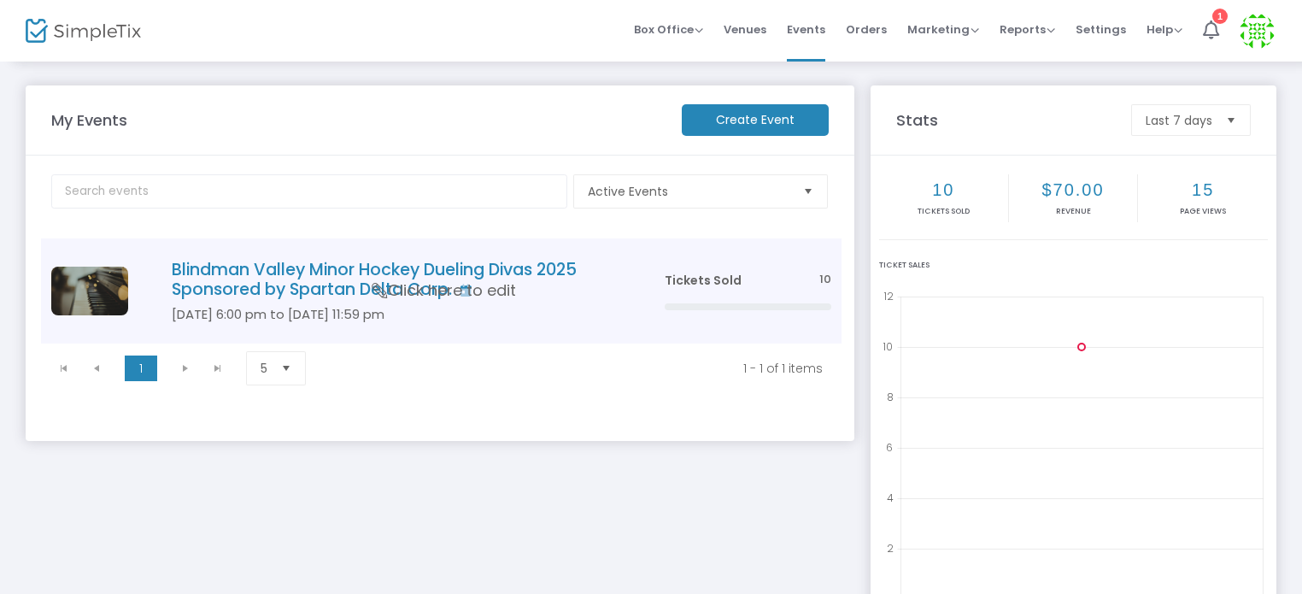
click at [516, 276] on h4 "Blindman Valley Minor Hockey Dueling Divas 2025 Sponsored by Spartan Delta Corp." at bounding box center [393, 280] width 442 height 40
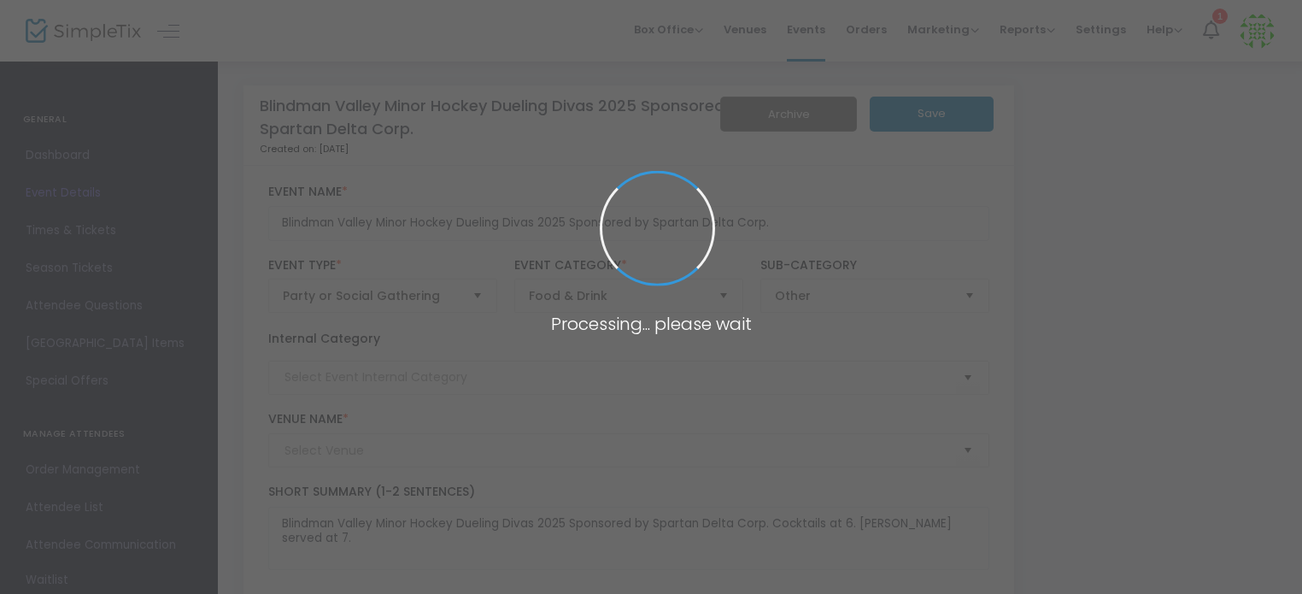
type input "[PERSON_NAME][GEOGRAPHIC_DATA]"
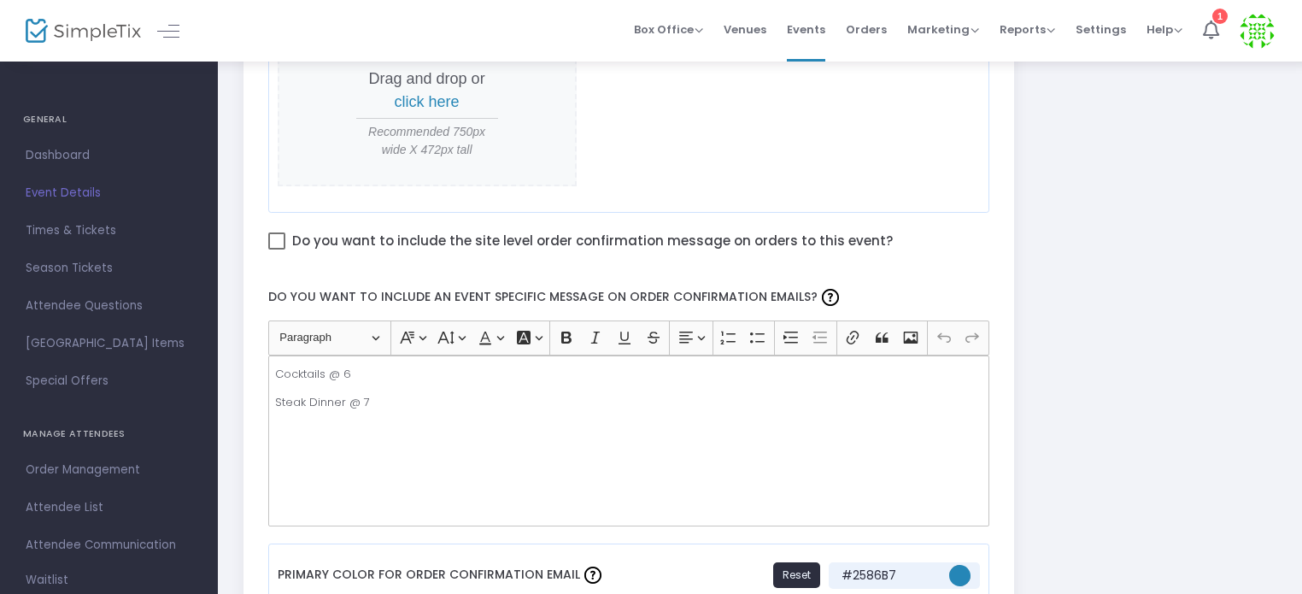
scroll to position [903, 0]
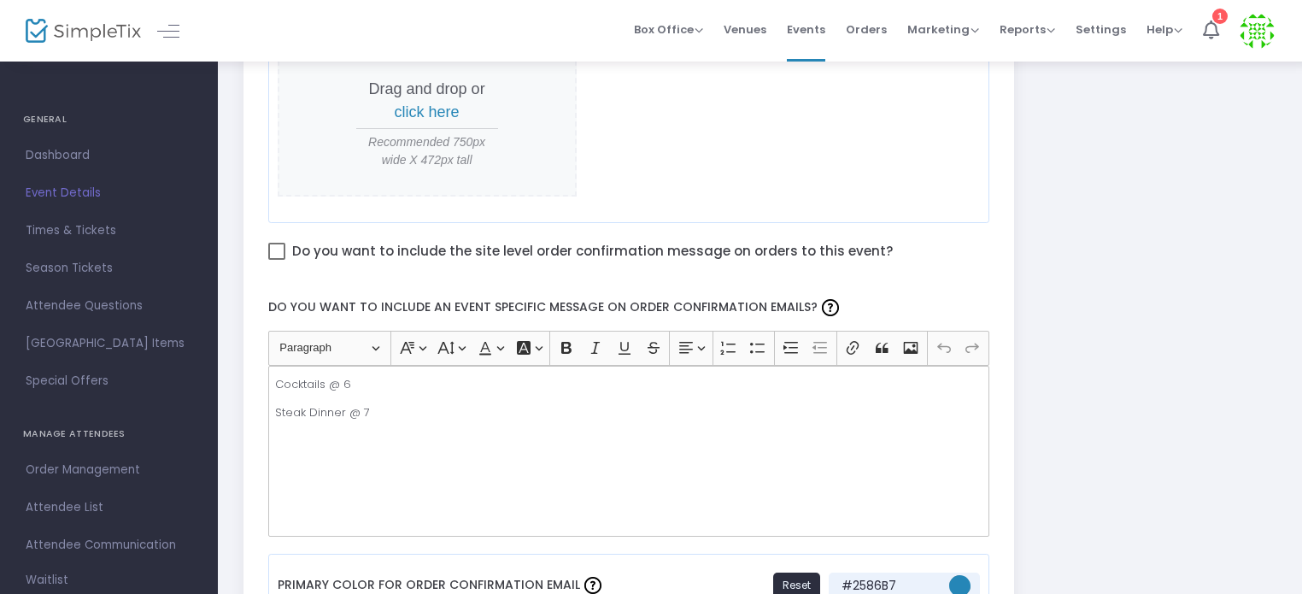
click at [277, 379] on p "Cocktails @ 6" at bounding box center [628, 384] width 707 height 17
click at [386, 376] on p "Doors Open @ 6" at bounding box center [628, 384] width 707 height 17
click at [342, 410] on p "Steak Dinner @ 7" at bounding box center [628, 412] width 707 height 17
click at [491, 410] on p "Steak Dinner by [PERSON_NAME] [PERSON_NAME] @ 7" at bounding box center [628, 412] width 707 height 17
click at [414, 385] on p "Doors Open @ 6" at bounding box center [628, 384] width 707 height 17
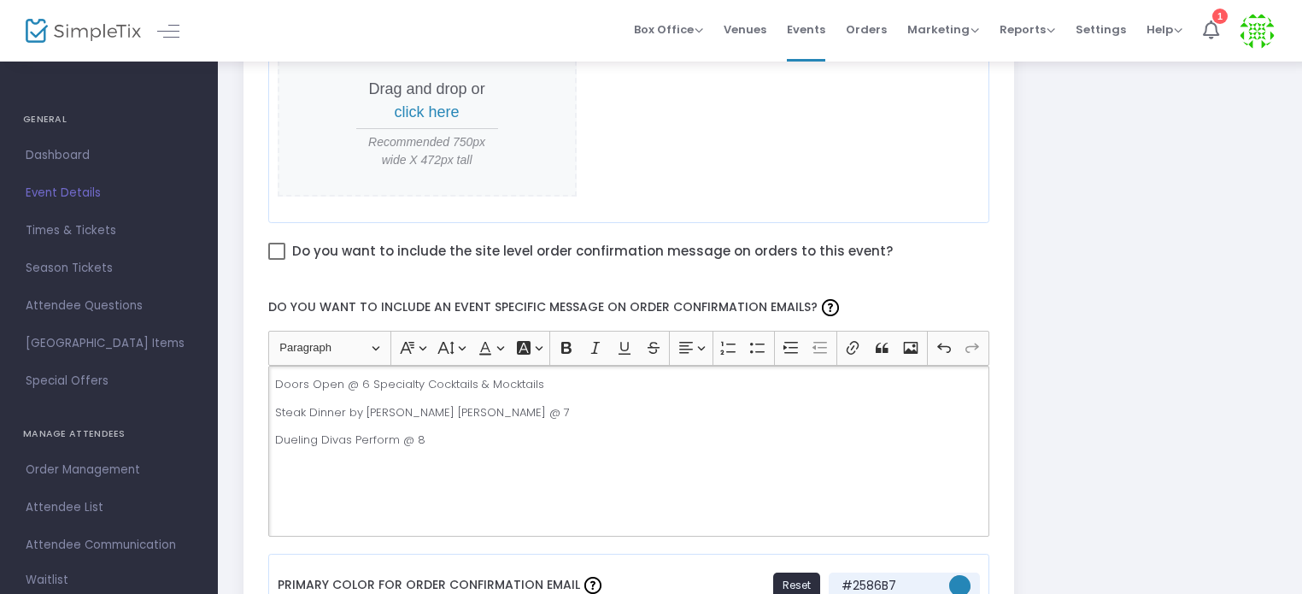
click at [369, 380] on p "Doors Open @ 6 Specialty Cocktails & Mocktails" at bounding box center [628, 384] width 707 height 17
click at [374, 378] on p "Doors Open @ 6 ~ Rendezvous Specialty Cocktails & Mocktails" at bounding box center [628, 384] width 707 height 17
click at [377, 379] on p "Doors Open @ 6 ~ The CrossBar Rendezvous Specialty Cocktails & Mocktails" at bounding box center [628, 384] width 707 height 17
click at [416, 406] on p "Cocktails at The CrossBar Rendezvous Specialty Cocktails & Mocktails" at bounding box center [628, 412] width 707 height 17
click at [337, 407] on p "Cocktails at The CrossBar Rendezvous Specialty Cocktails & Mocktails" at bounding box center [628, 412] width 707 height 17
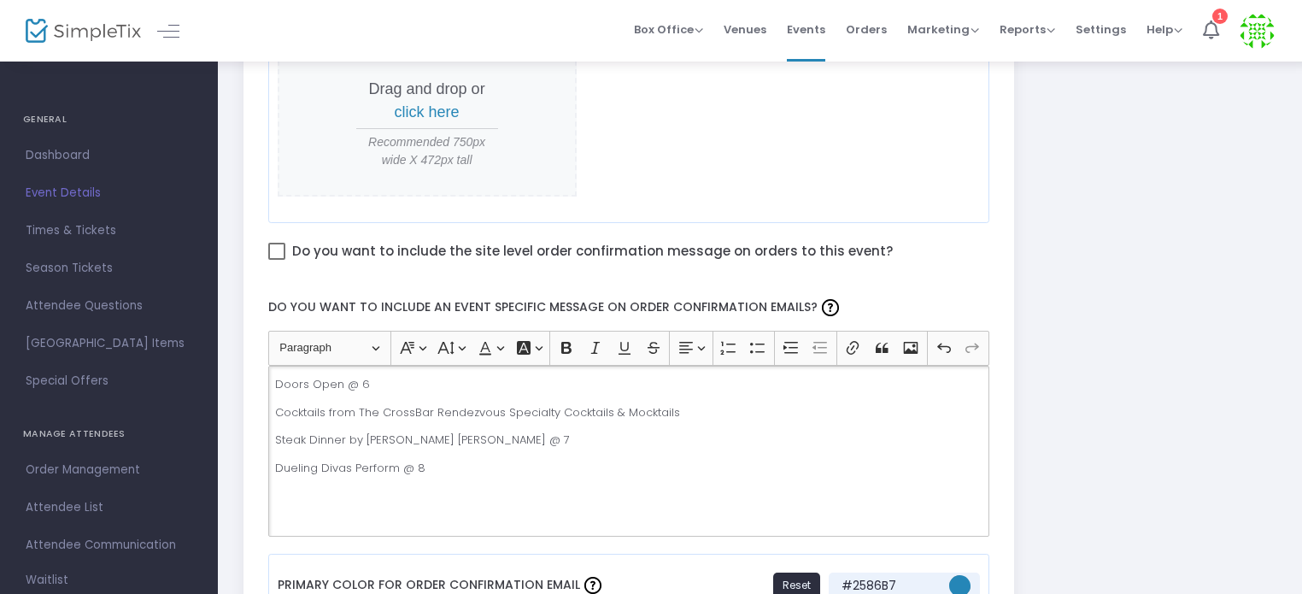
click at [432, 410] on p "Cocktails from The CrossBar Rendezvous Specialty Cocktails & Mocktails" at bounding box center [628, 412] width 707 height 17
click at [277, 406] on p "Cocktails from The CrossBar Rendezvous Specialty Cocktails & Mocktails" at bounding box center [628, 412] width 707 height 17
click at [376, 408] on p "Specialty Cocktails from The CrossBar Rendezvous Specialty Cocktails & Mocktails" at bounding box center [628, 412] width 707 height 17
click at [592, 405] on p "Specialty Cocktails & Mocktails served from The CrossBar Rendezvous Specialty C…" at bounding box center [628, 412] width 707 height 17
click at [514, 406] on p "Specialty Cocktails & Mocktails served from The CrossBar Rendezvous Specialty C…" at bounding box center [628, 412] width 707 height 17
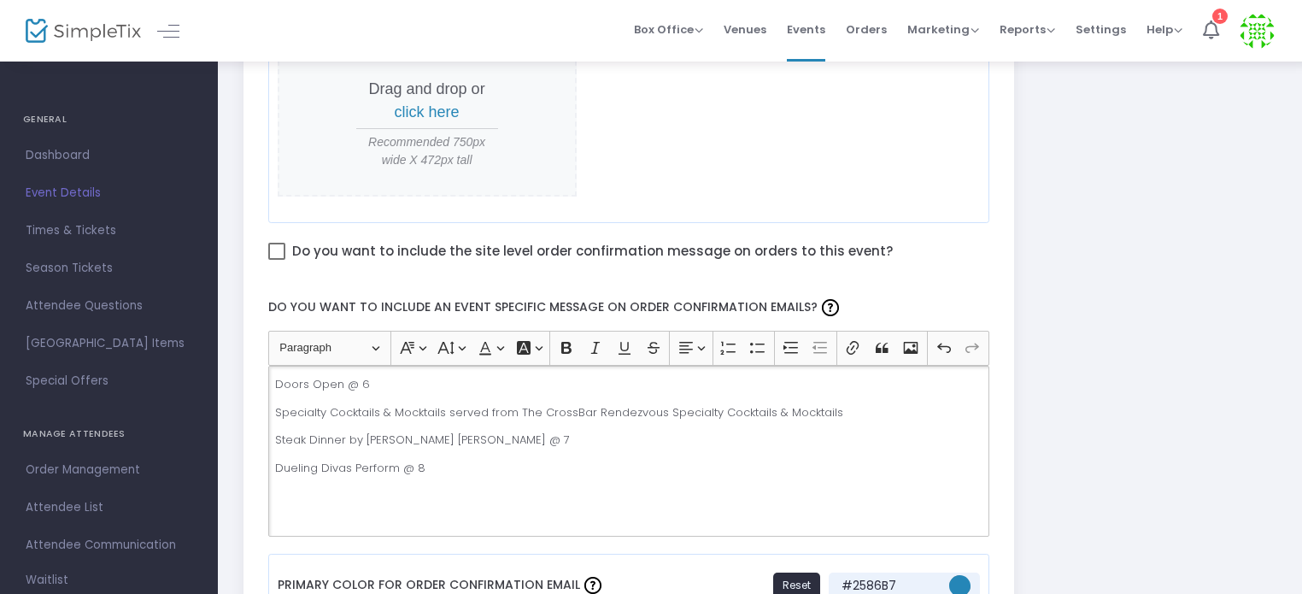
click at [590, 406] on p "Specialty Cocktails & Mocktails served from The CrossBar Rendezvous Specialty C…" at bounding box center [628, 412] width 707 height 17
drag, startPoint x: 739, startPoint y: 407, endPoint x: 907, endPoint y: 406, distance: 167.5
click at [907, 406] on p "Specialty Cocktails & Mocktails served from The CrossBar sponsored by Rendezvou…" at bounding box center [628, 412] width 707 height 17
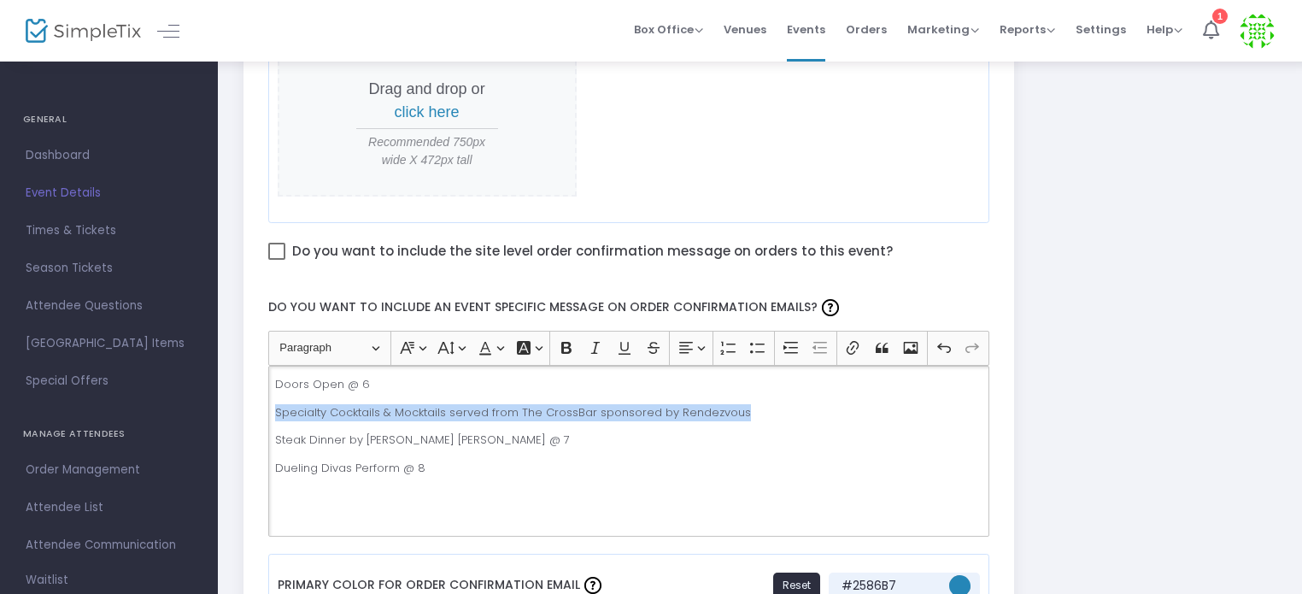
drag, startPoint x: 276, startPoint y: 408, endPoint x: 731, endPoint y: 408, distance: 455.5
click at [731, 408] on p "Specialty Cocktails & Mocktails served from The CrossBar sponsored by Rendezvous" at bounding box center [628, 412] width 707 height 17
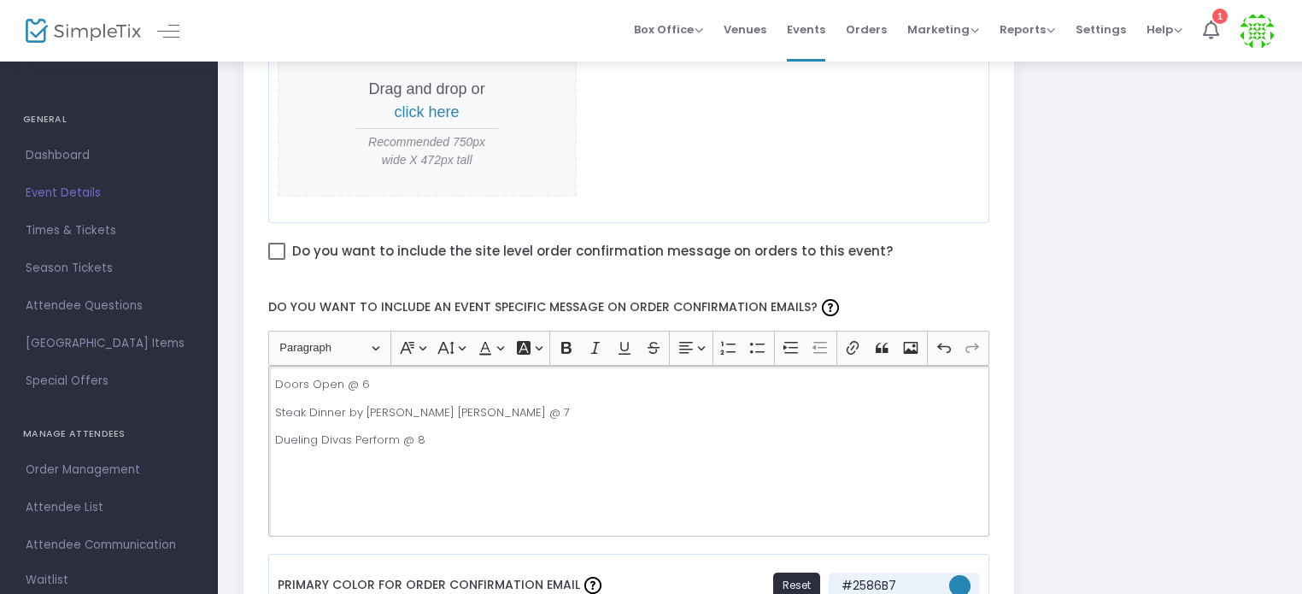
click at [441, 448] on div "Doors Open @ 6 Steak Dinner by [PERSON_NAME] [PERSON_NAME] @ 7 Dueling Divas Pe…" at bounding box center [629, 451] width 722 height 171
drag, startPoint x: 593, startPoint y: 464, endPoint x: 649, endPoint y: 468, distance: 56.6
click at [649, 468] on p "Specialty Cocktails & Mocktails served from The CrossBar sponsored by Rendezvous" at bounding box center [628, 468] width 707 height 17
click at [681, 463] on p "Specialty Cocktails & Mocktails served from The CrossBar by Rendezvous" at bounding box center [628, 468] width 707 height 17
click at [439, 434] on p "Dueling Divas Perform @ 8" at bounding box center [628, 440] width 707 height 17
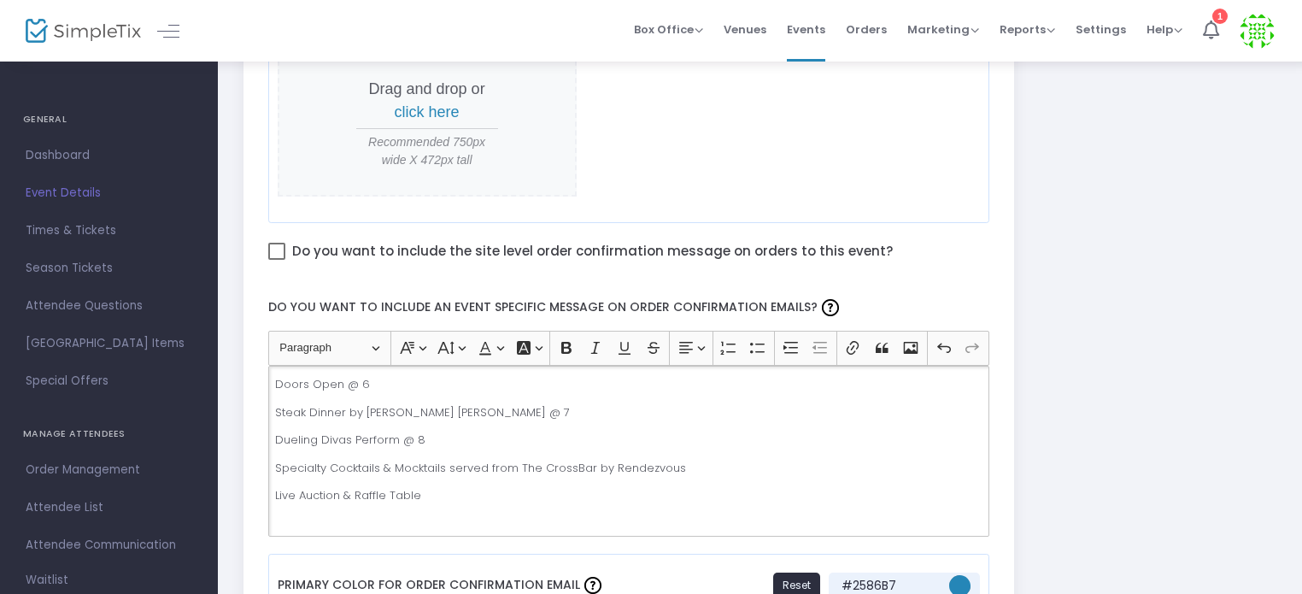
click at [397, 435] on p "Dueling Divas Perform @ 8" at bounding box center [628, 440] width 707 height 17
click at [429, 435] on p "Dueling Divas Perform @ 8" at bounding box center [628, 440] width 707 height 17
click at [399, 435] on p "Dueling Divas Perform @ 8" at bounding box center [628, 440] width 707 height 17
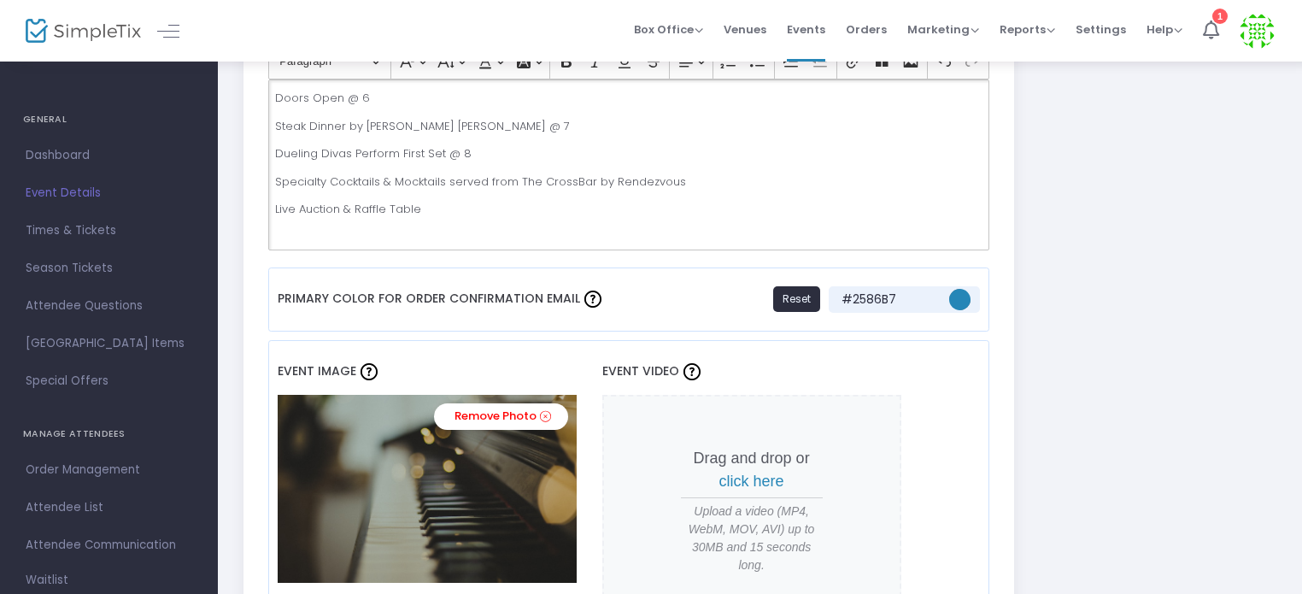
scroll to position [1160, 0]
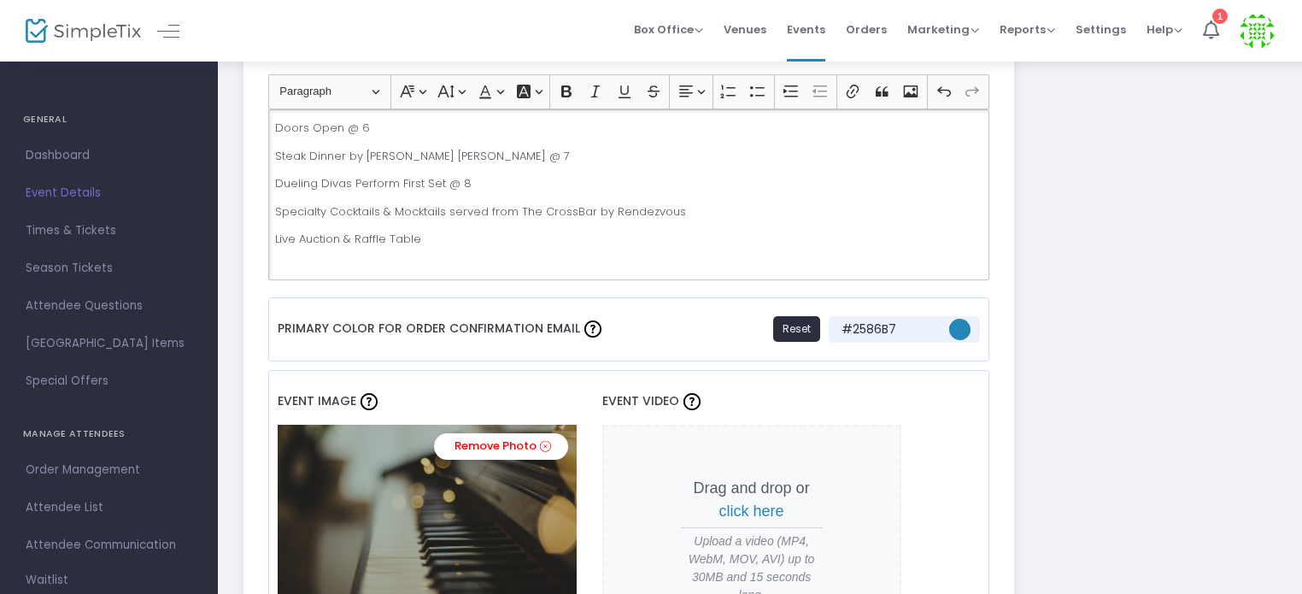
click at [467, 231] on p "Live Auction & Raffle Table" at bounding box center [628, 239] width 707 height 17
click at [419, 261] on p "Thank-you for supporting Blindman Valley Minor Hockey" at bounding box center [628, 267] width 707 height 17
click at [608, 269] on p "Thank-you for supporting this Blindman Valley Minor Hockey" at bounding box center [628, 267] width 707 height 17
click at [564, 232] on p "Live Auction & Raffle Table through the evening" at bounding box center [628, 239] width 707 height 17
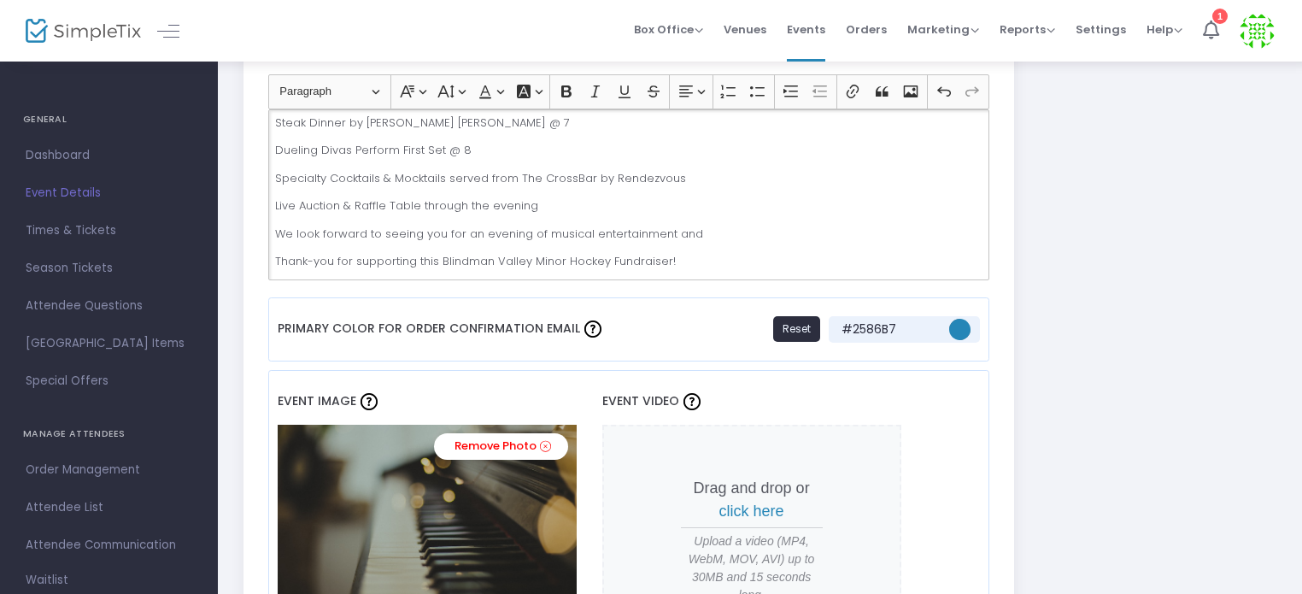
click at [541, 228] on p "We look forward to seeing you for an evening of musical entertainment and" at bounding box center [628, 234] width 707 height 17
click at [790, 232] on p "We look forward to seeing you for an evening of good food, great musical entert…" at bounding box center [628, 234] width 707 height 17
click at [568, 226] on p "We look forward to seeing you for an evening of good food, great musical entert…" at bounding box center [628, 234] width 707 height 17
click at [606, 229] on p "We look forward to seeing you for an evening of great food, great musical enter…" at bounding box center [628, 234] width 707 height 17
click at [771, 226] on p "We look forward to seeing you for an evening of great food, musical entertainme…" at bounding box center [628, 234] width 707 height 17
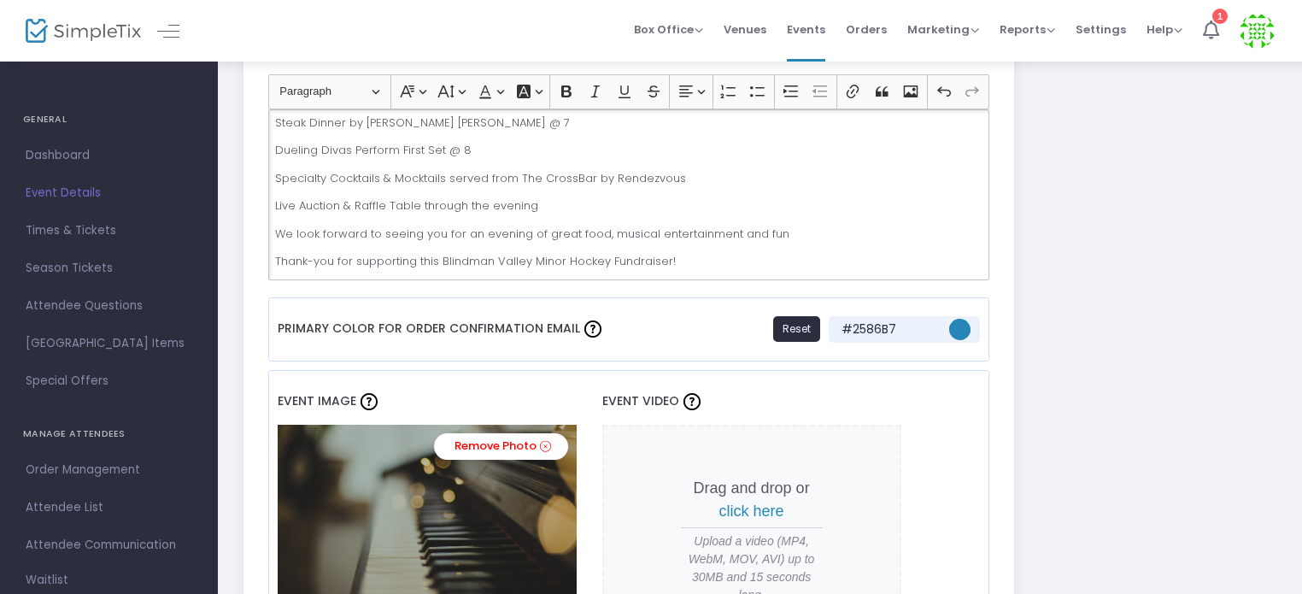
click at [786, 232] on p "We look forward to seeing you for an evening of great food, musical entertainme…" at bounding box center [628, 234] width 707 height 17
click at [672, 254] on p "Thank-you for supporting this Blindman Valley Minor Hockey Fundraiser!" at bounding box center [628, 261] width 707 height 17
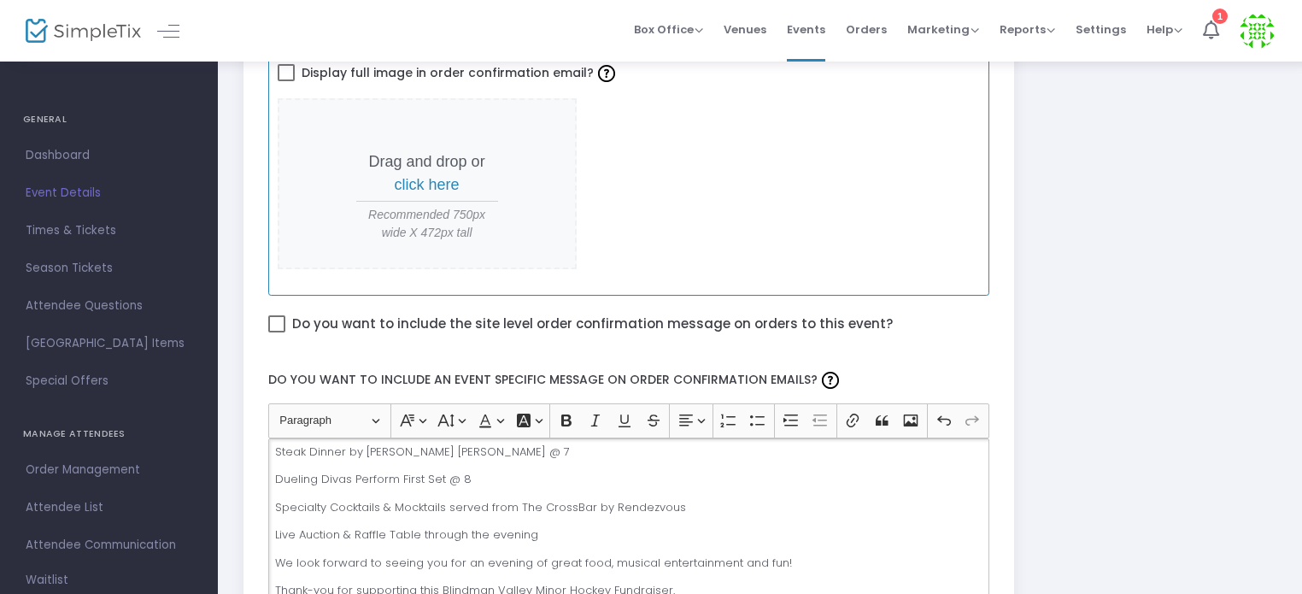
scroll to position [732, 0]
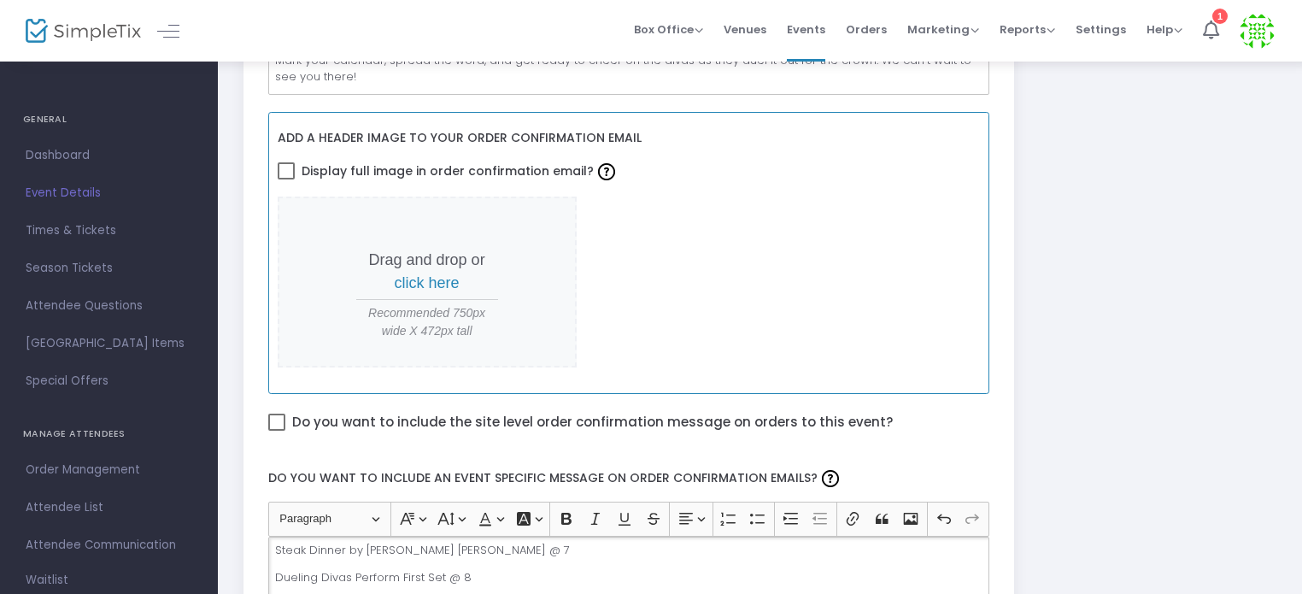
click at [443, 280] on span "click here" at bounding box center [427, 282] width 65 height 17
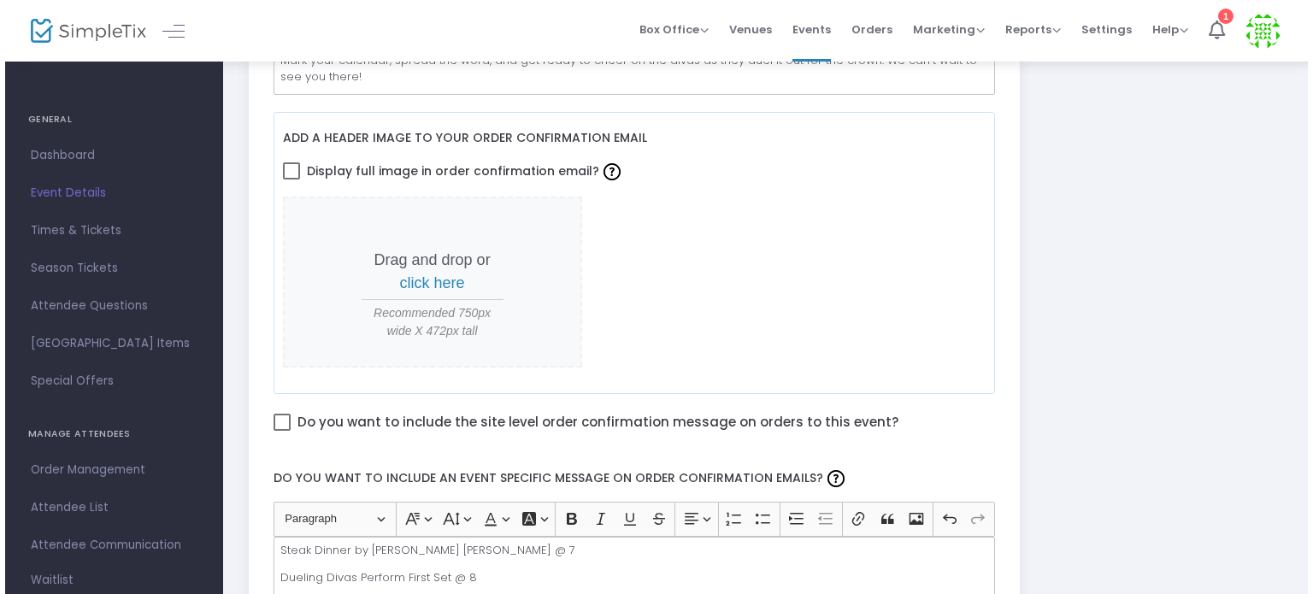
scroll to position [0, 0]
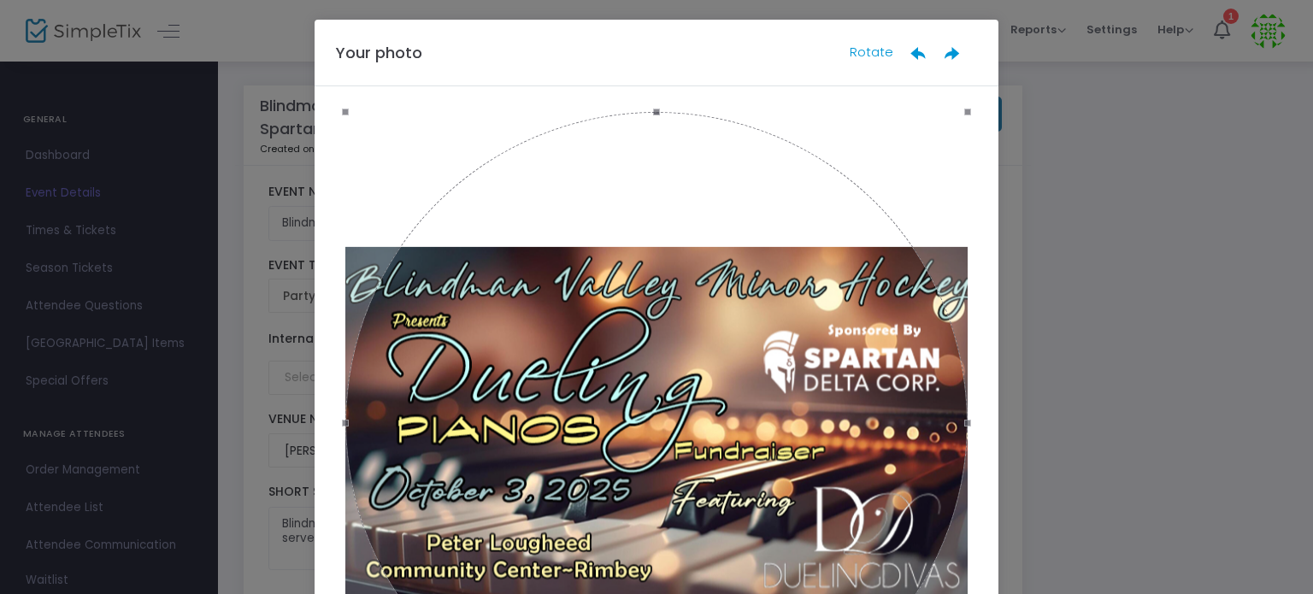
drag, startPoint x: 731, startPoint y: 386, endPoint x: 745, endPoint y: 318, distance: 69.7
click at [745, 318] on div at bounding box center [656, 423] width 622 height 622
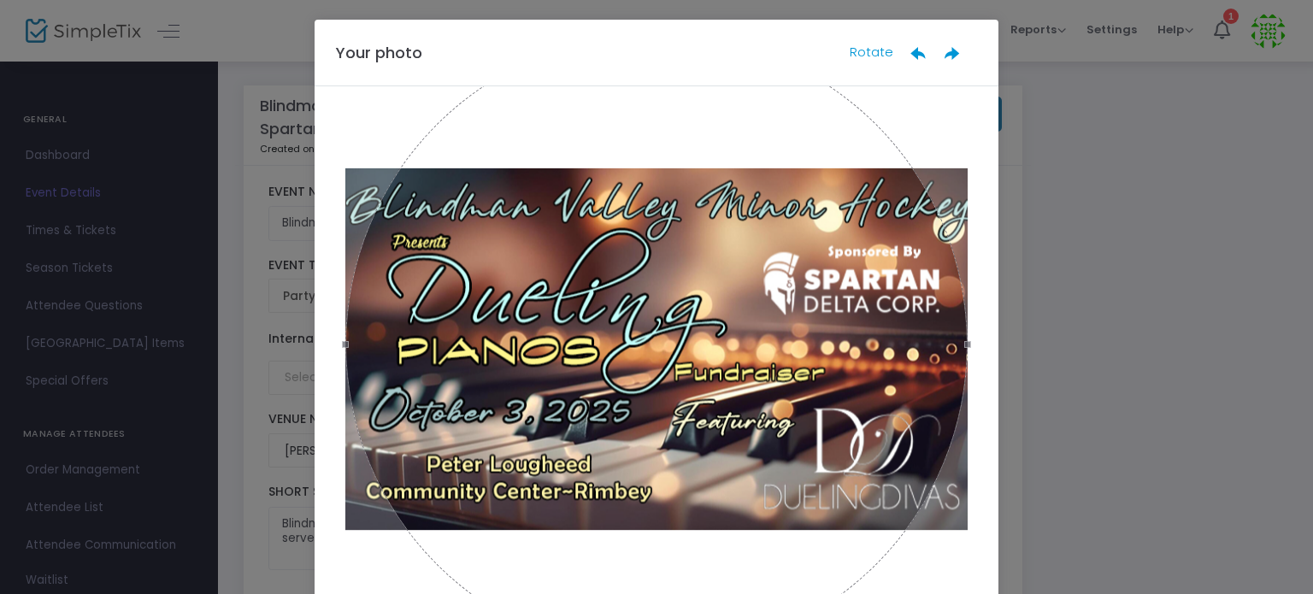
click at [1057, 231] on ngb-modal-window "Your photo Rotate Done" at bounding box center [656, 297] width 1313 height 594
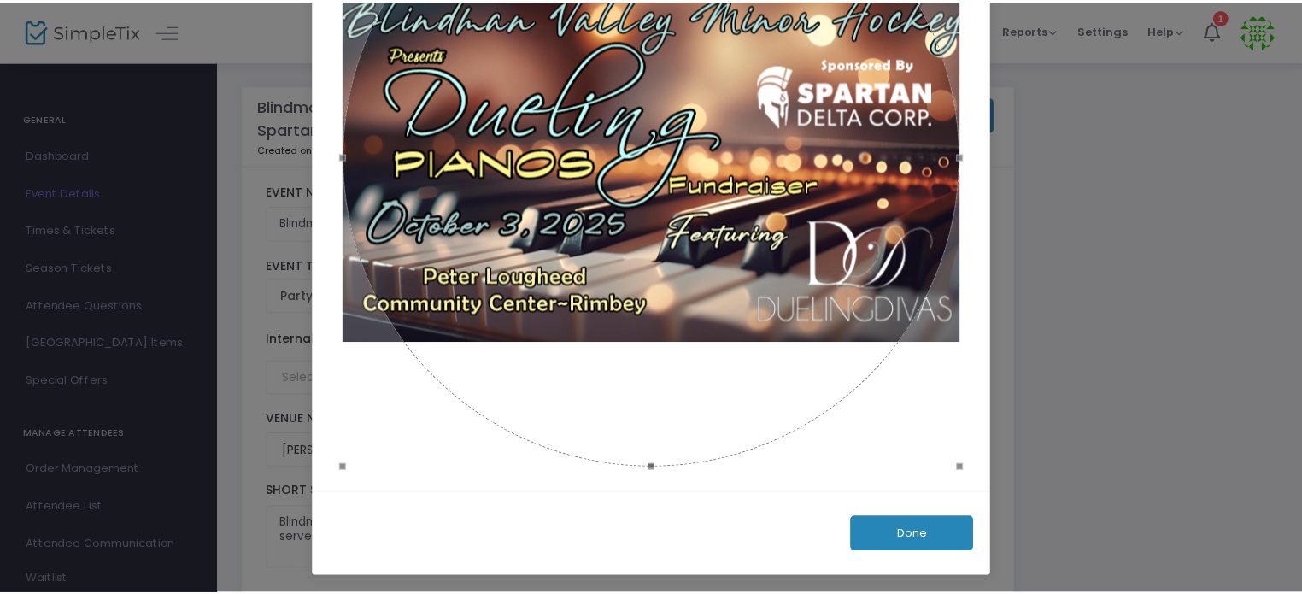
scroll to position [189, 0]
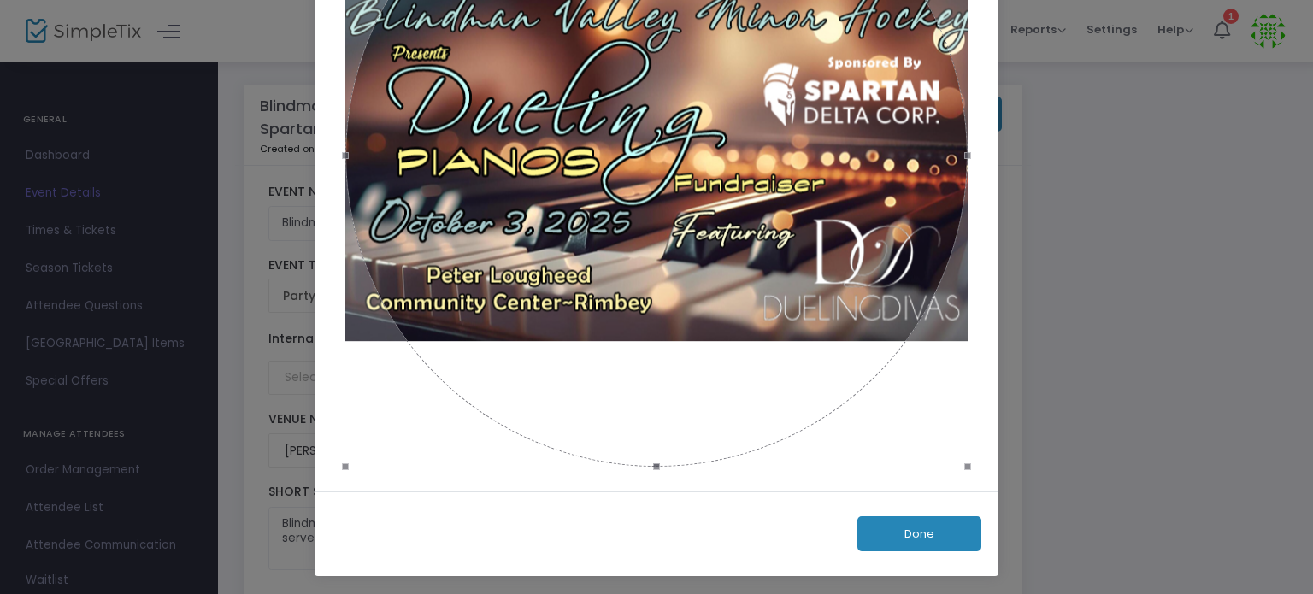
click at [886, 533] on button "Done" at bounding box center [919, 533] width 124 height 35
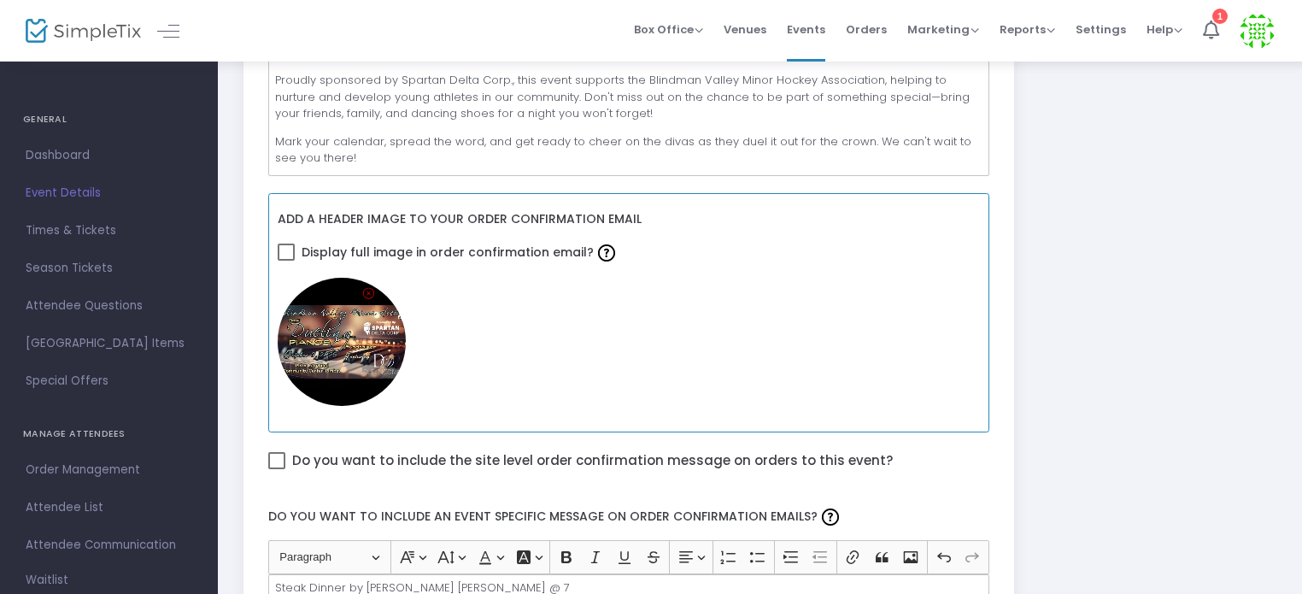
scroll to position [598, 0]
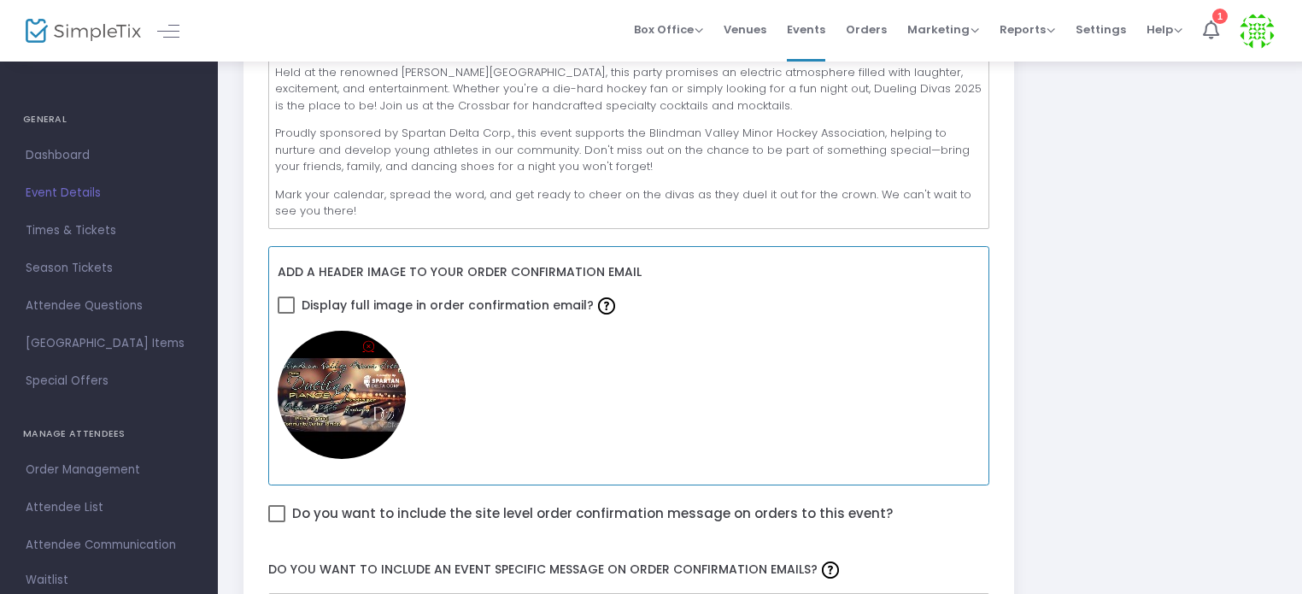
click at [370, 343] on icon at bounding box center [368, 346] width 11 height 16
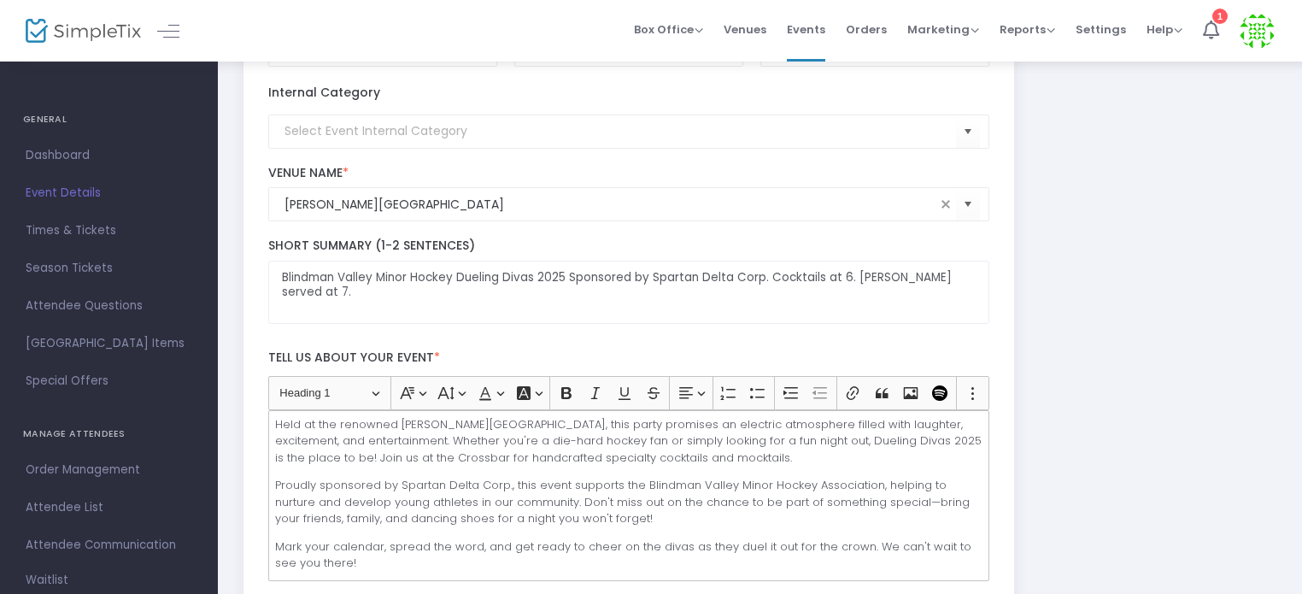
scroll to position [0, 0]
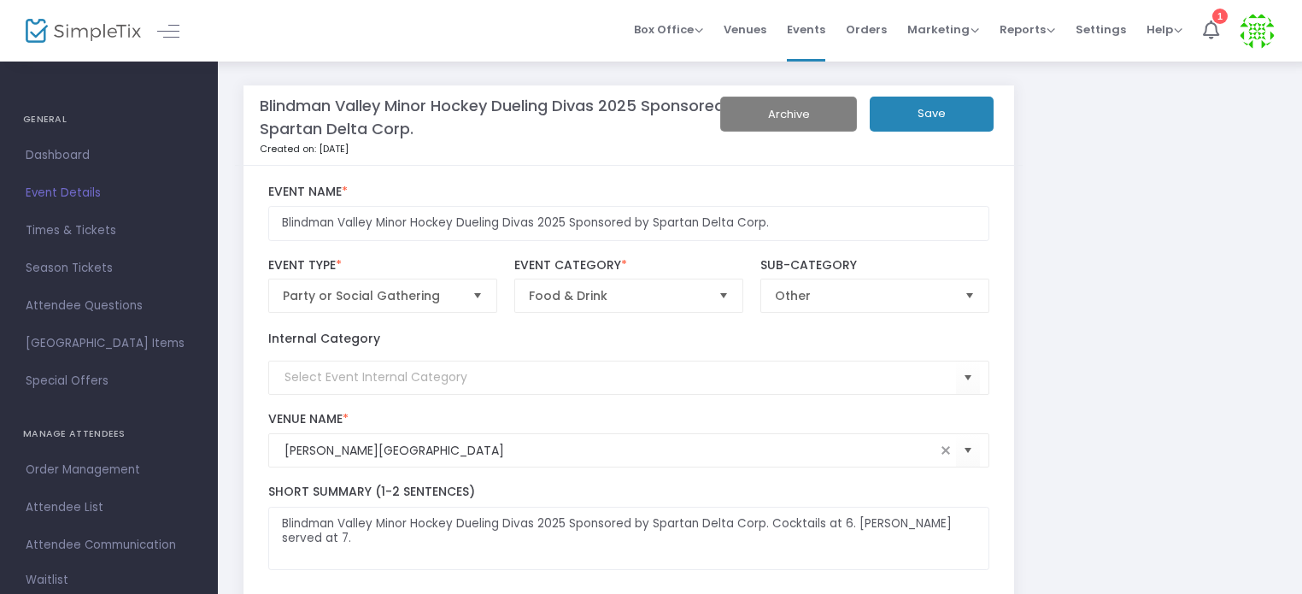
click at [916, 116] on button "Save" at bounding box center [932, 114] width 124 height 35
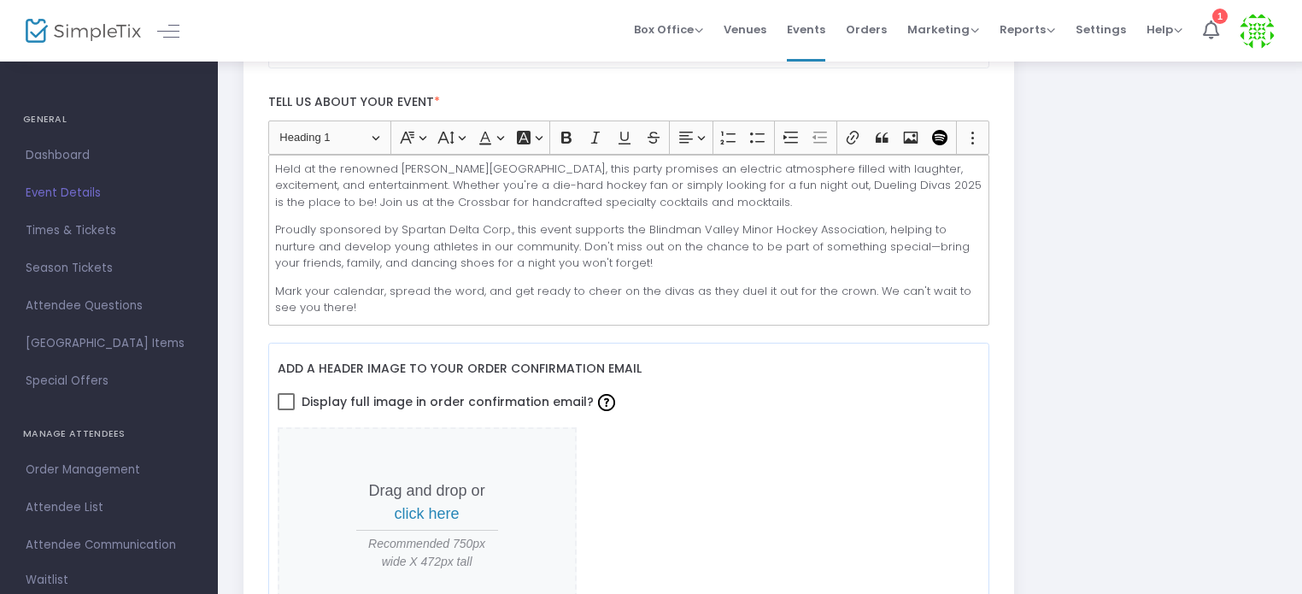
scroll to position [598, 0]
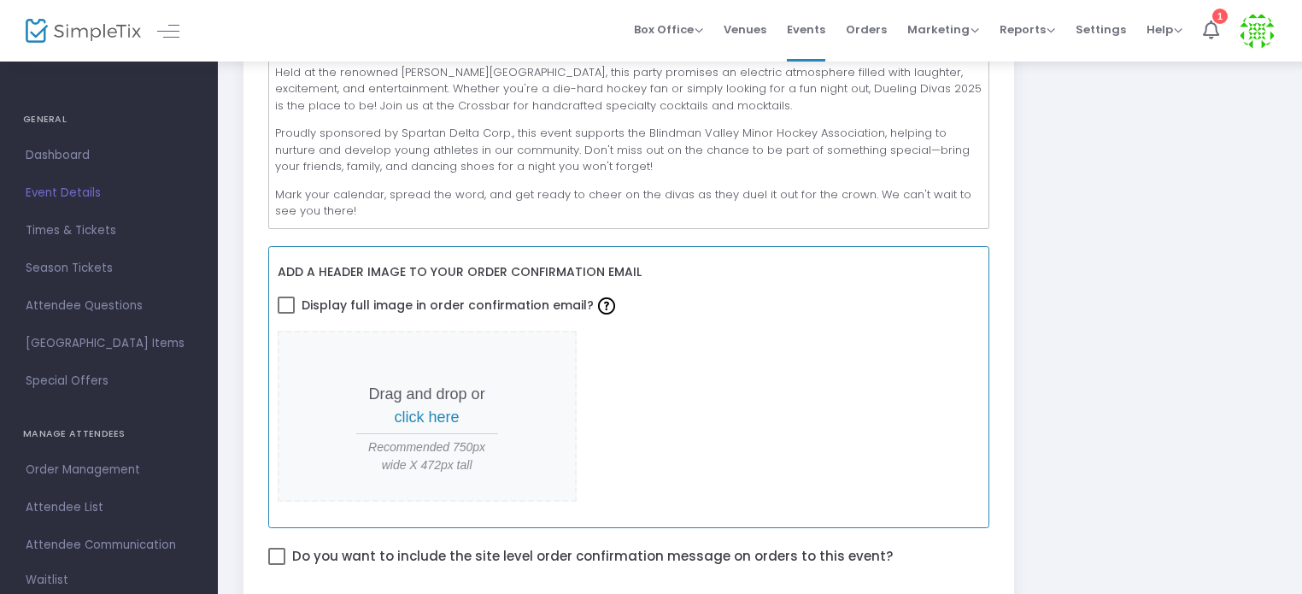
click at [438, 410] on span "click here" at bounding box center [427, 416] width 65 height 17
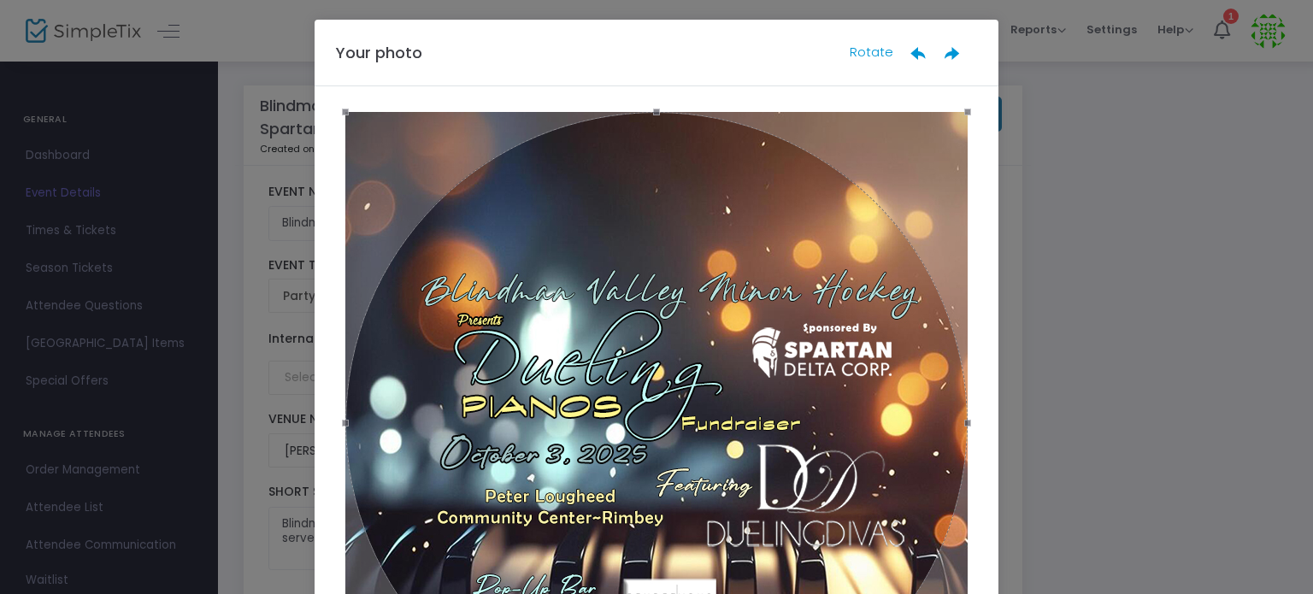
scroll to position [79, 0]
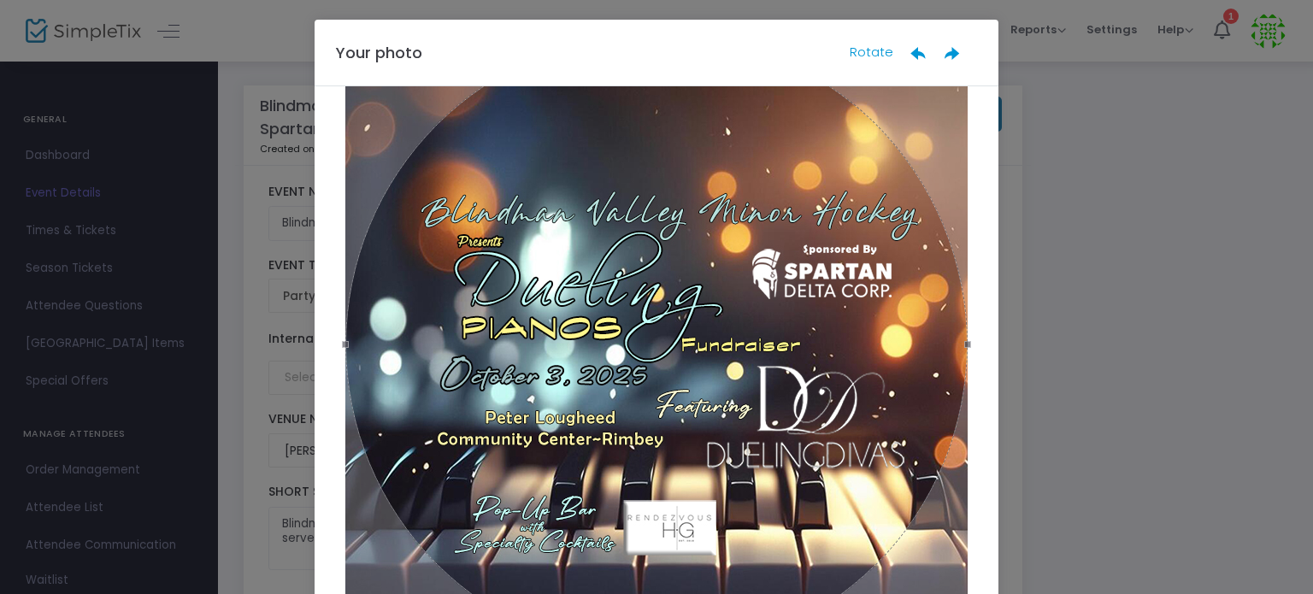
drag, startPoint x: 685, startPoint y: 344, endPoint x: 680, endPoint y: 318, distance: 27.0
click at [680, 318] on div at bounding box center [656, 344] width 622 height 622
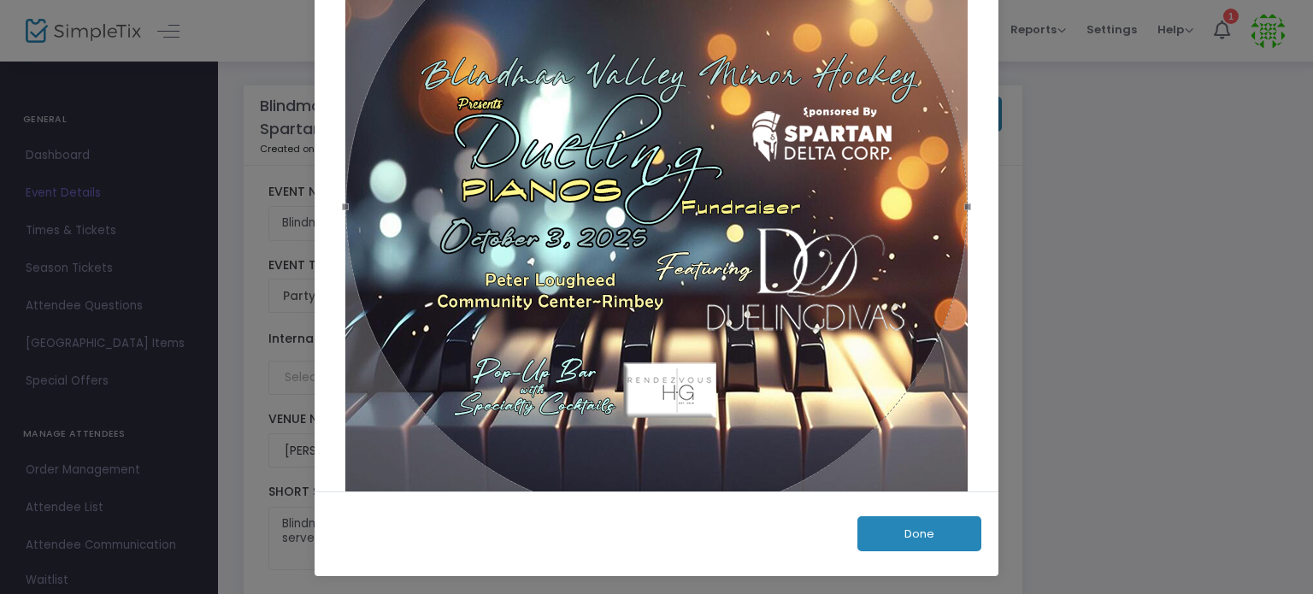
scroll to position [0, 0]
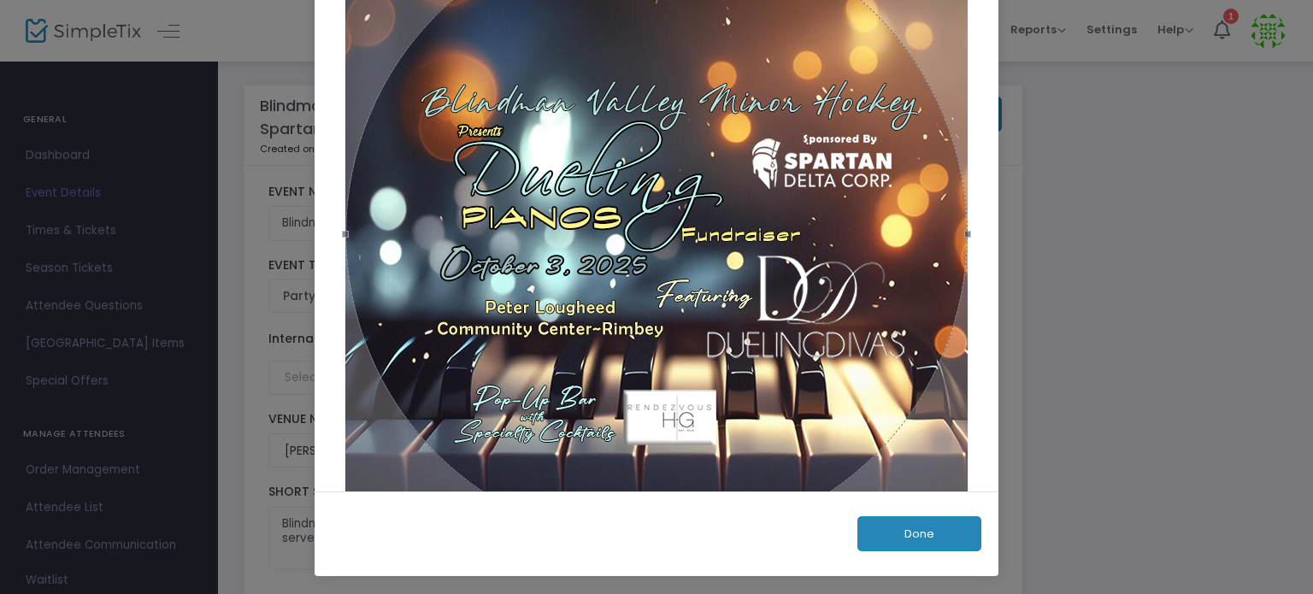
drag, startPoint x: 822, startPoint y: 345, endPoint x: 773, endPoint y: 399, distance: 73.2
click at [773, 399] on div at bounding box center [656, 234] width 622 height 622
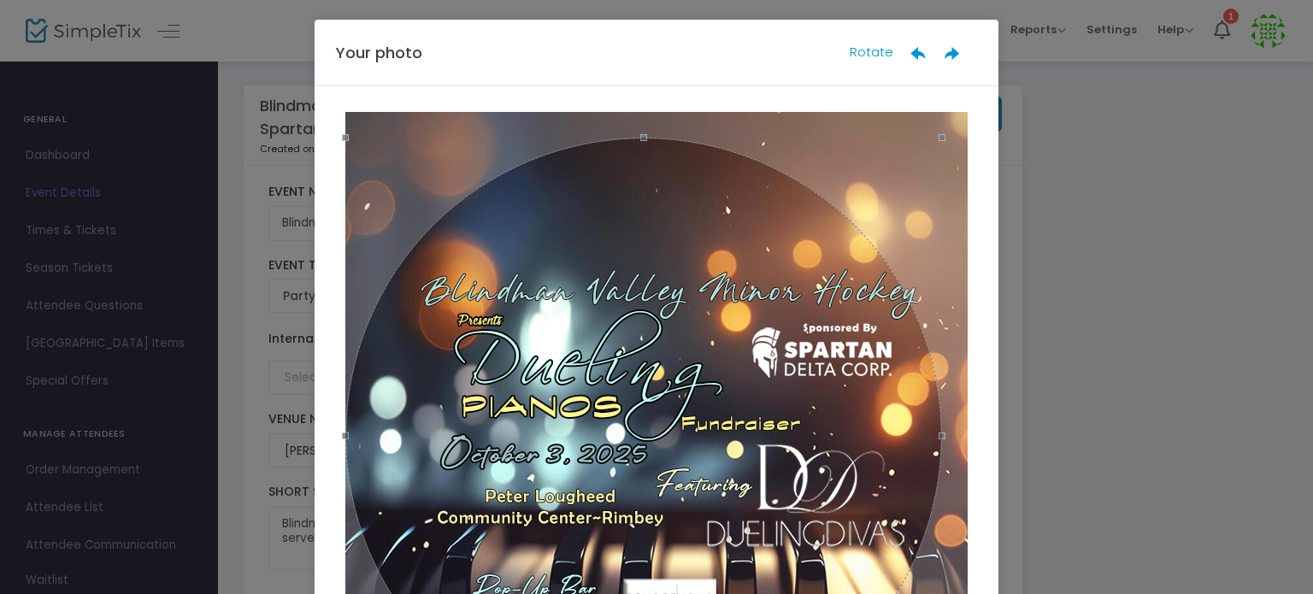
drag, startPoint x: 955, startPoint y: 113, endPoint x: 929, endPoint y: 136, distance: 34.5
click at [938, 136] on span at bounding box center [941, 137] width 7 height 7
drag, startPoint x: 815, startPoint y: 320, endPoint x: 759, endPoint y: 334, distance: 58.2
click at [759, 334] on div at bounding box center [643, 436] width 596 height 596
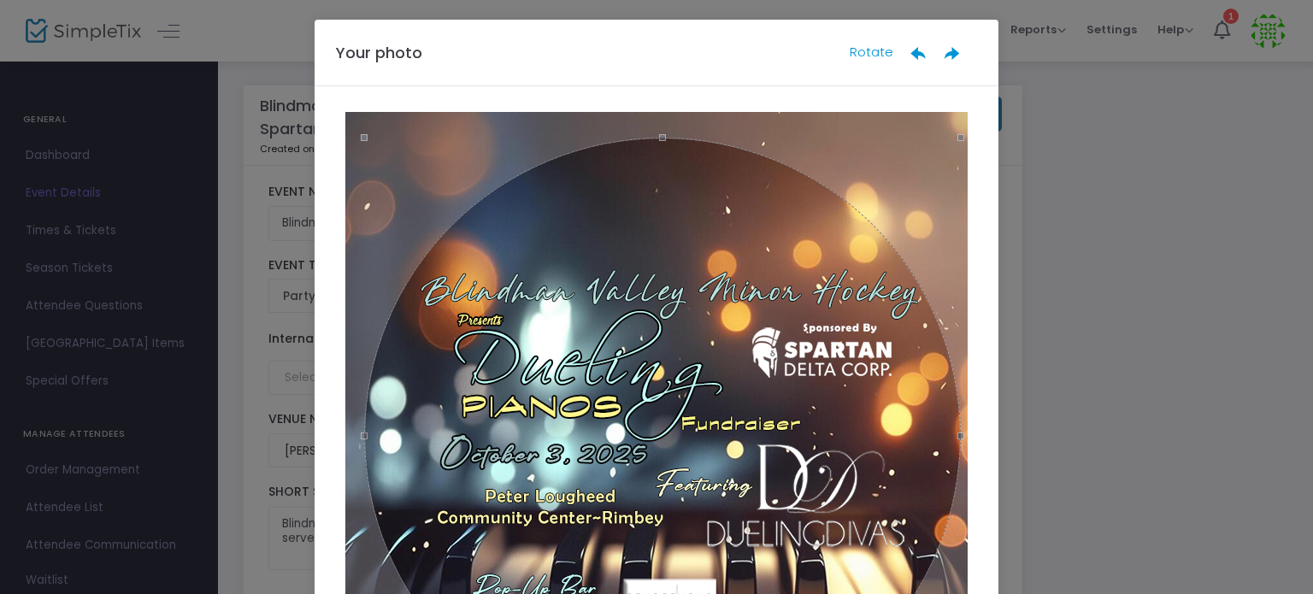
drag, startPoint x: 617, startPoint y: 373, endPoint x: 636, endPoint y: 399, distance: 31.8
click at [636, 399] on div at bounding box center [662, 436] width 596 height 596
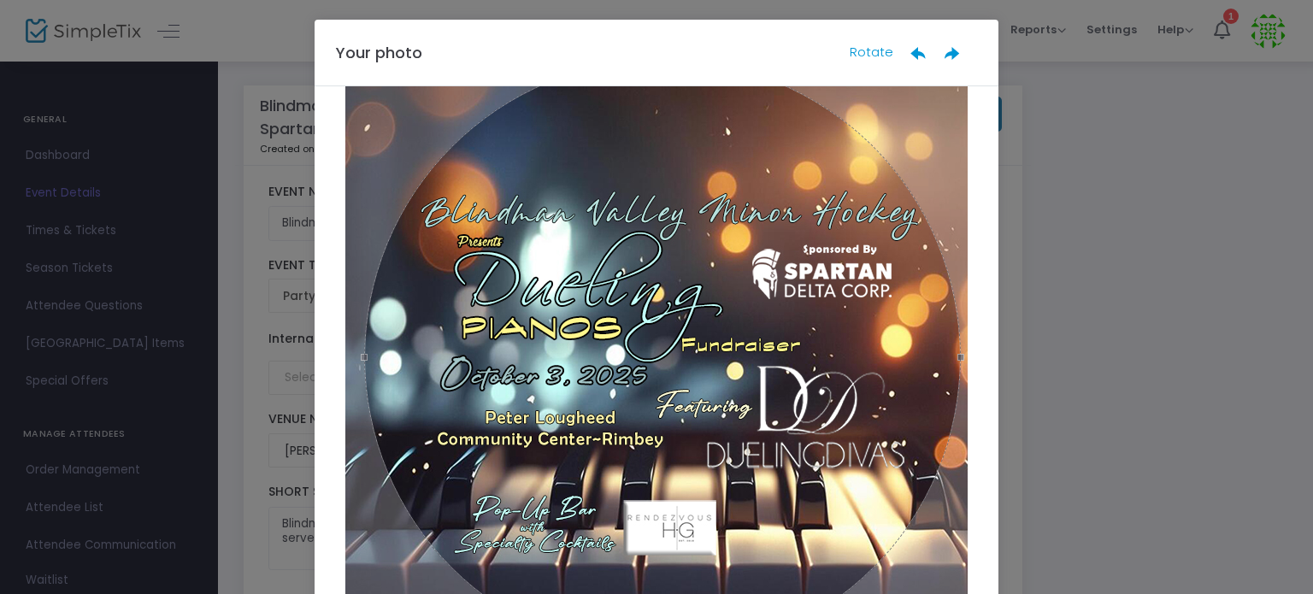
scroll to position [79, 0]
click at [1063, 193] on ngb-modal-window "Your photo Rotate Done" at bounding box center [656, 297] width 1313 height 594
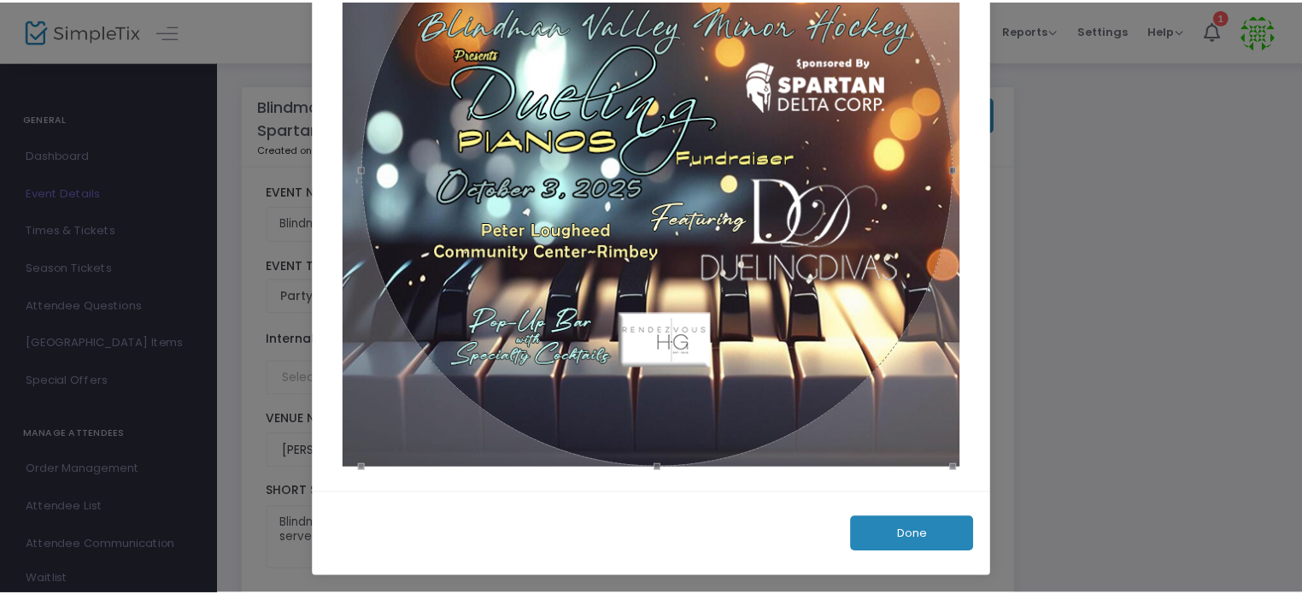
scroll to position [189, 0]
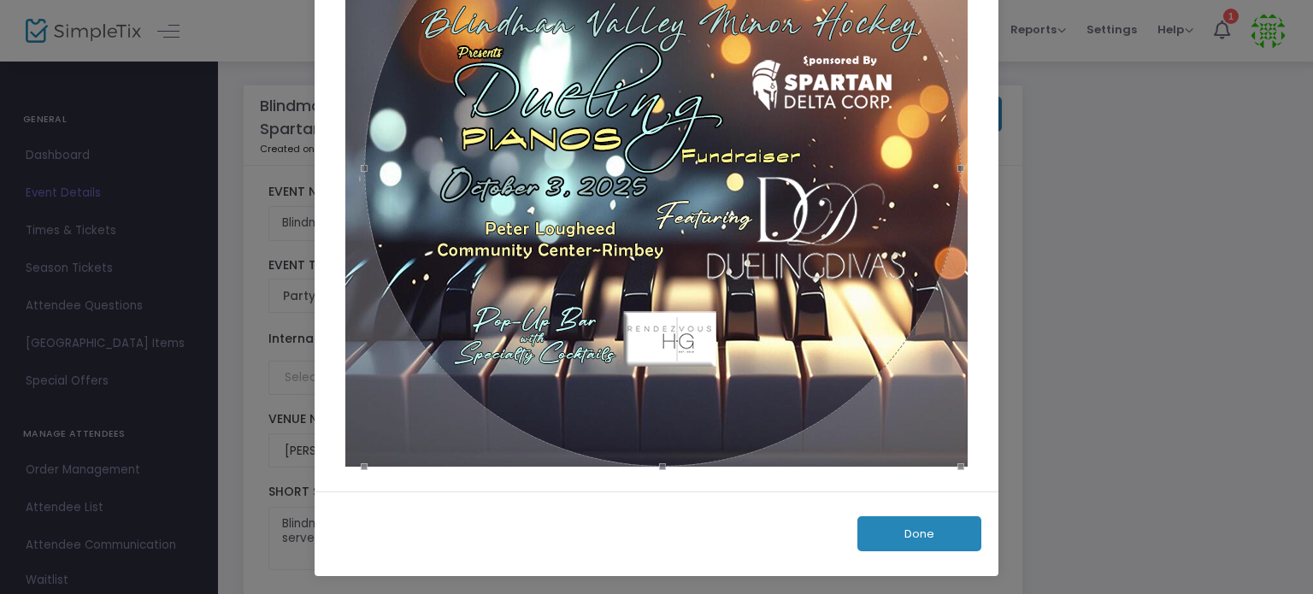
click at [893, 542] on button "Done" at bounding box center [919, 533] width 124 height 35
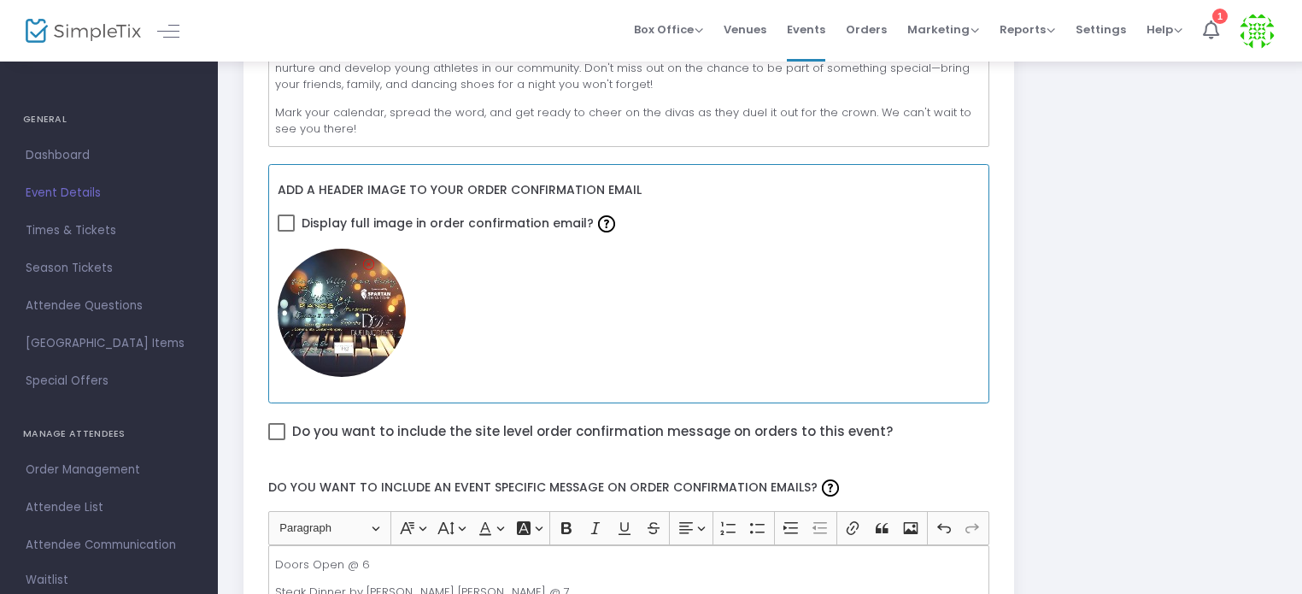
scroll to position [598, 0]
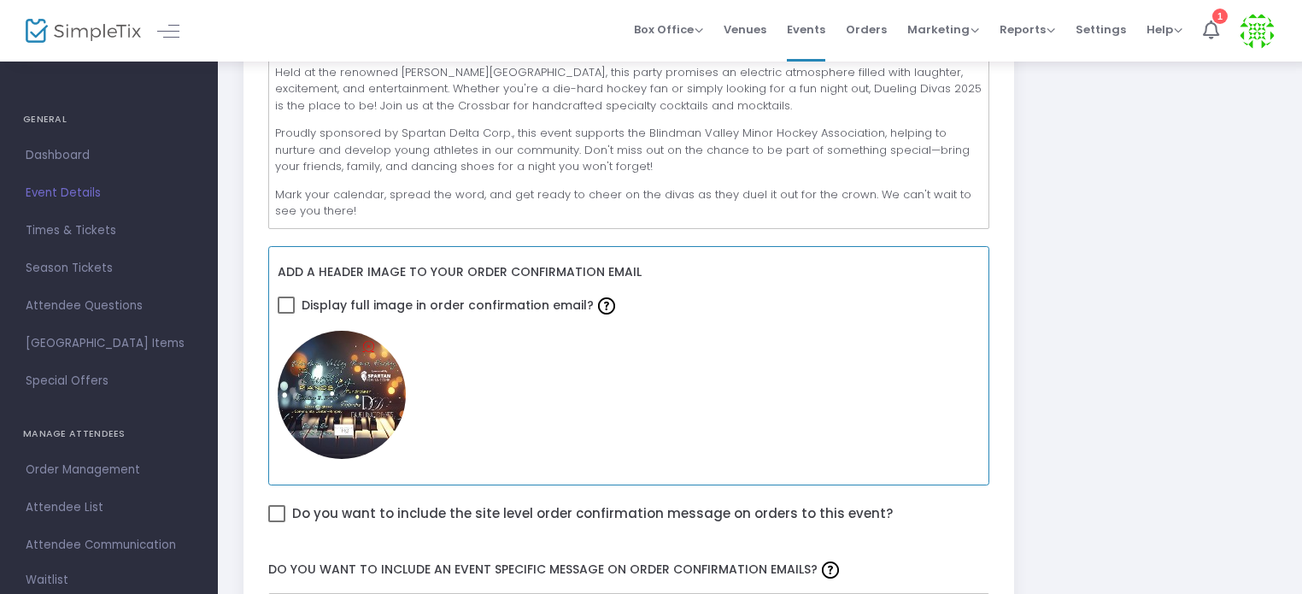
click at [369, 341] on icon at bounding box center [368, 346] width 11 height 16
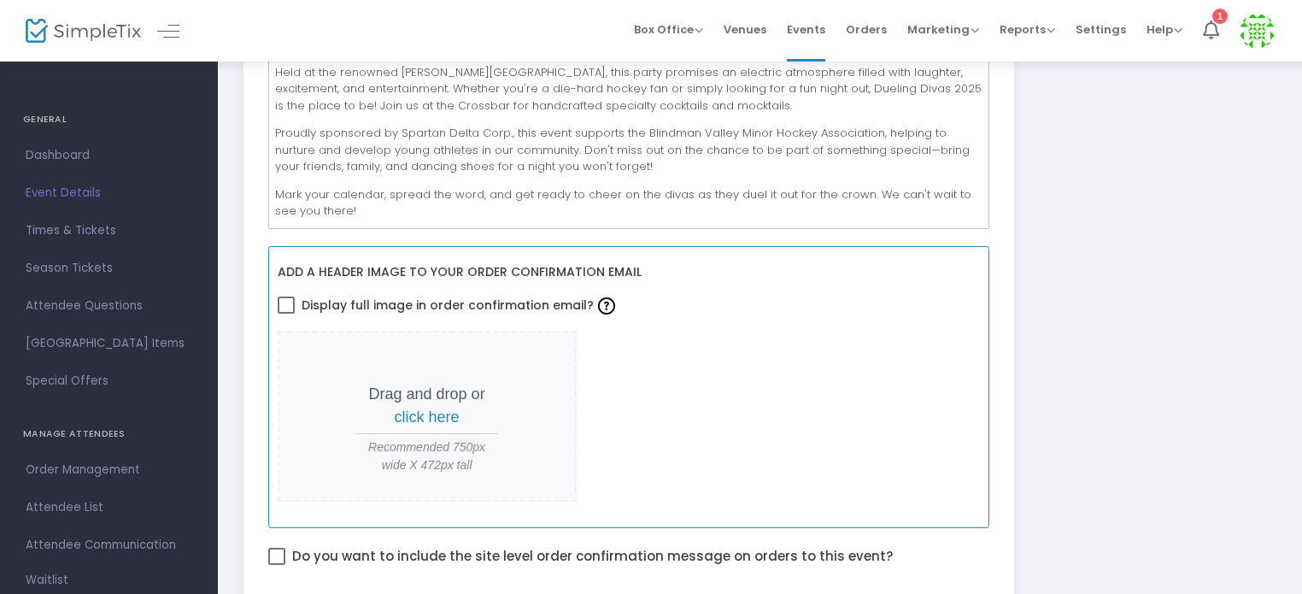
click at [418, 419] on span "click here" at bounding box center [427, 416] width 65 height 17
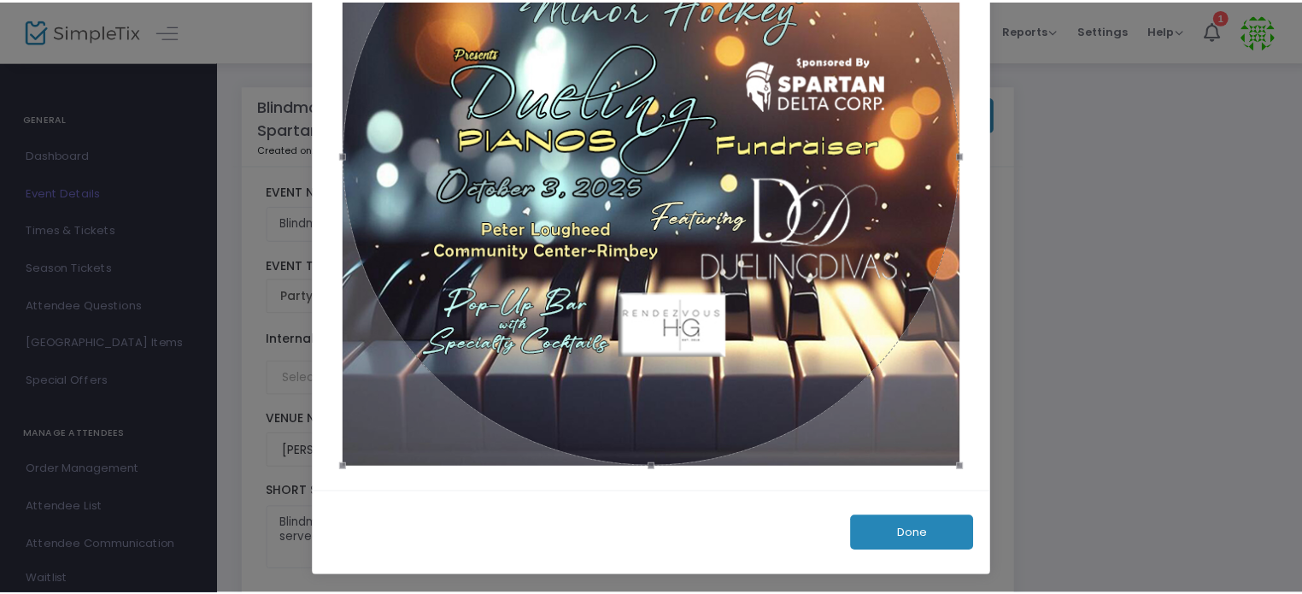
scroll to position [0, 0]
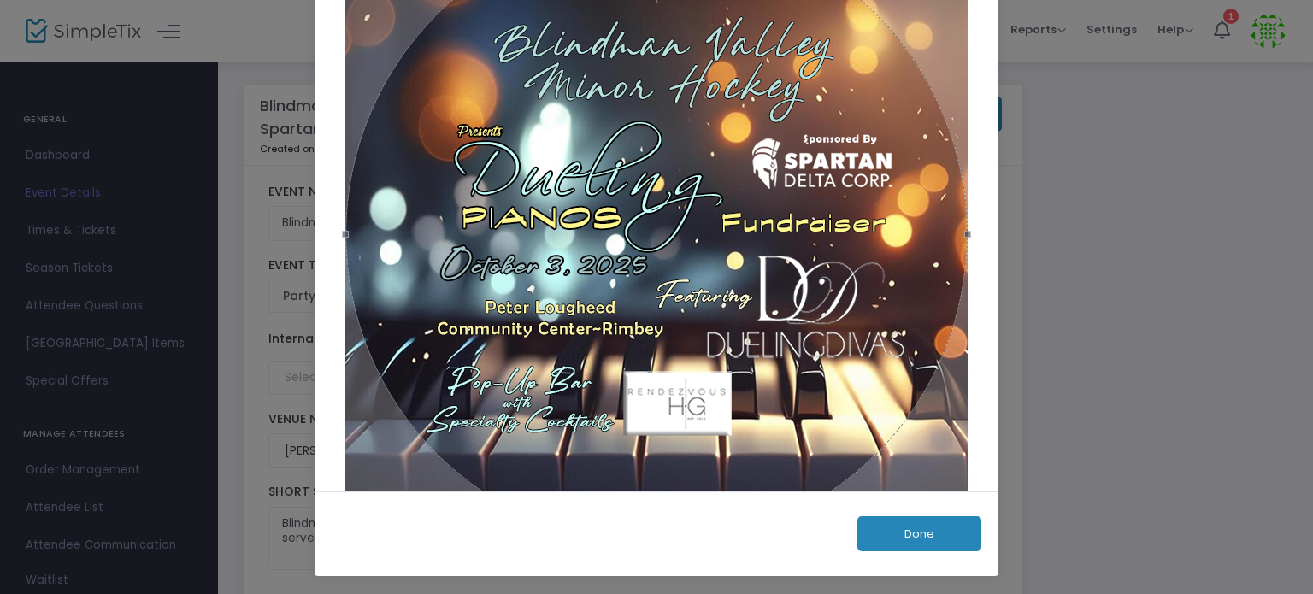
click at [933, 532] on button "Done" at bounding box center [919, 533] width 124 height 35
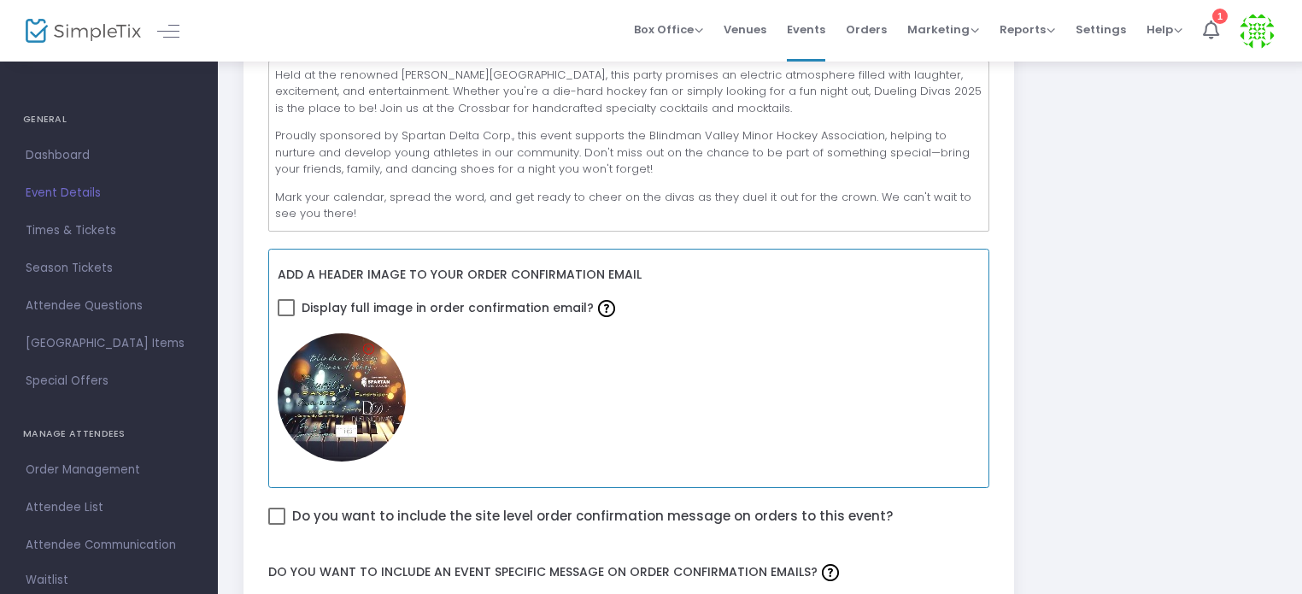
scroll to position [598, 0]
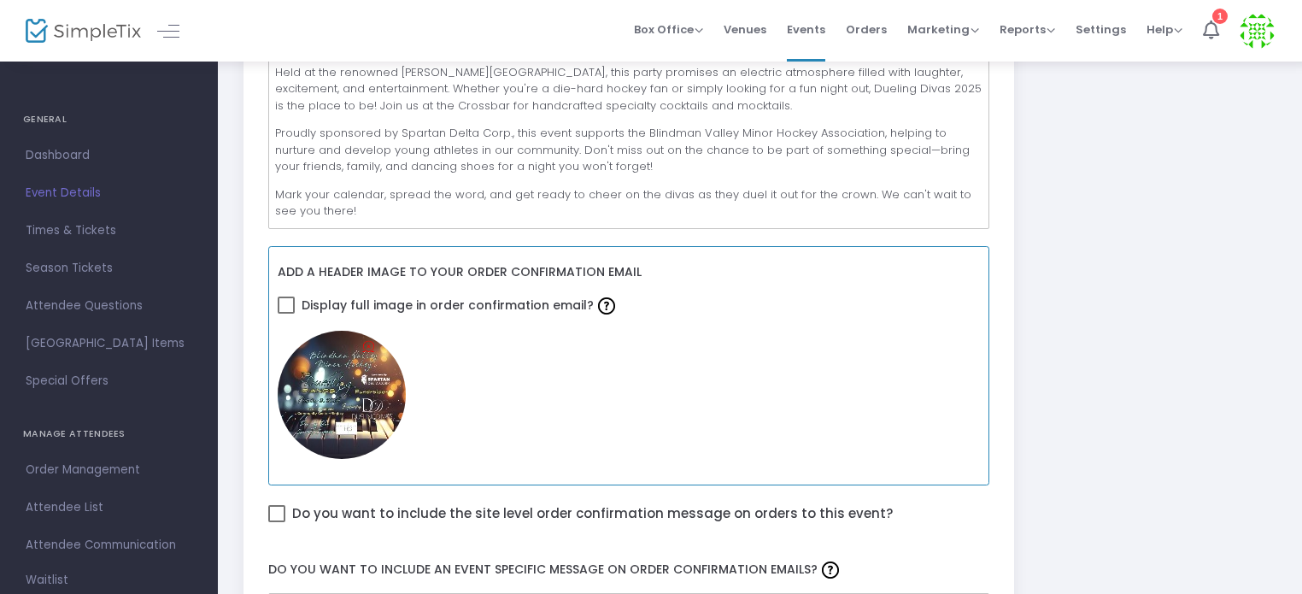
click at [365, 344] on icon at bounding box center [368, 346] width 11 height 16
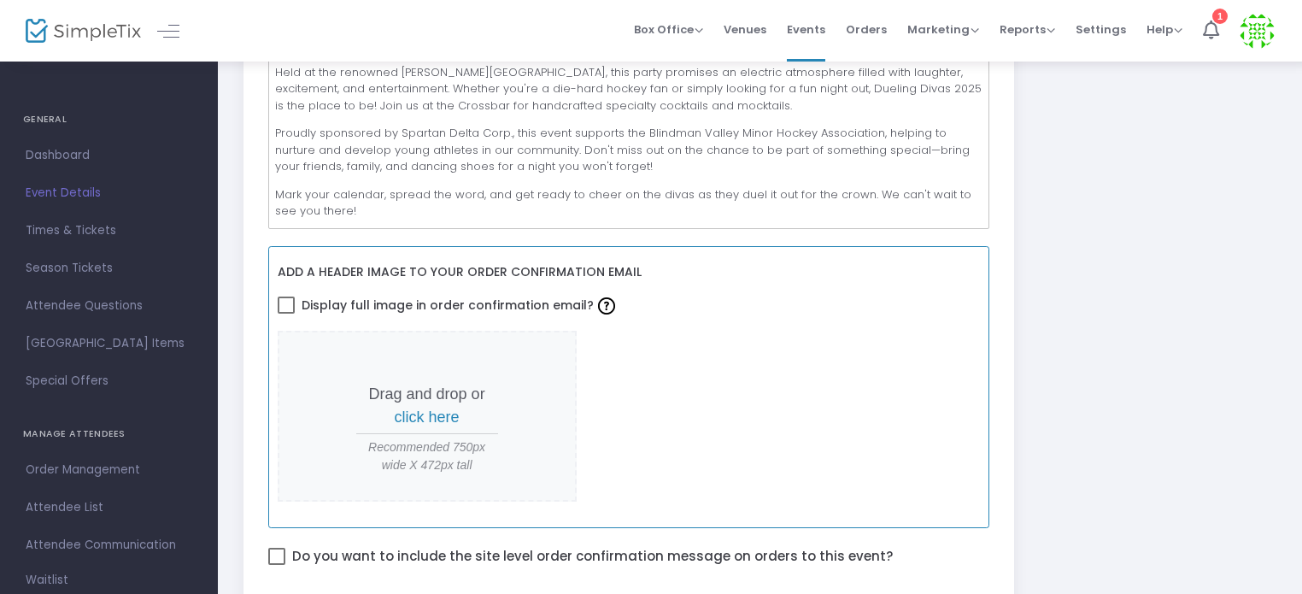
click at [419, 416] on span "click here" at bounding box center [427, 416] width 65 height 17
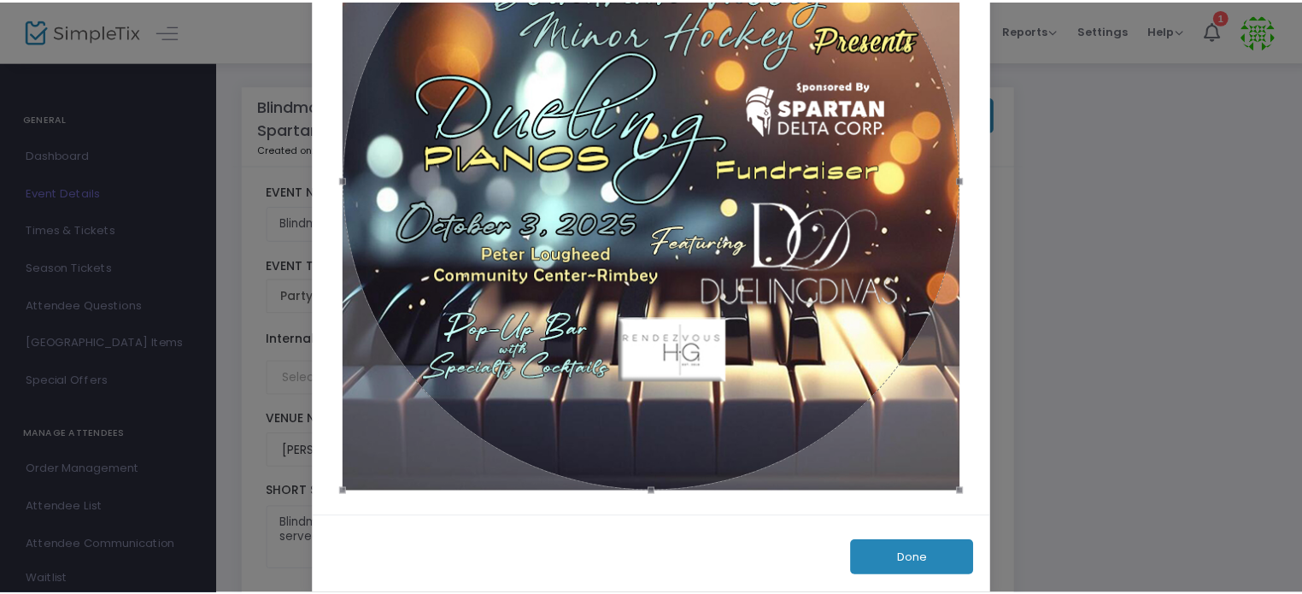
scroll to position [189, 0]
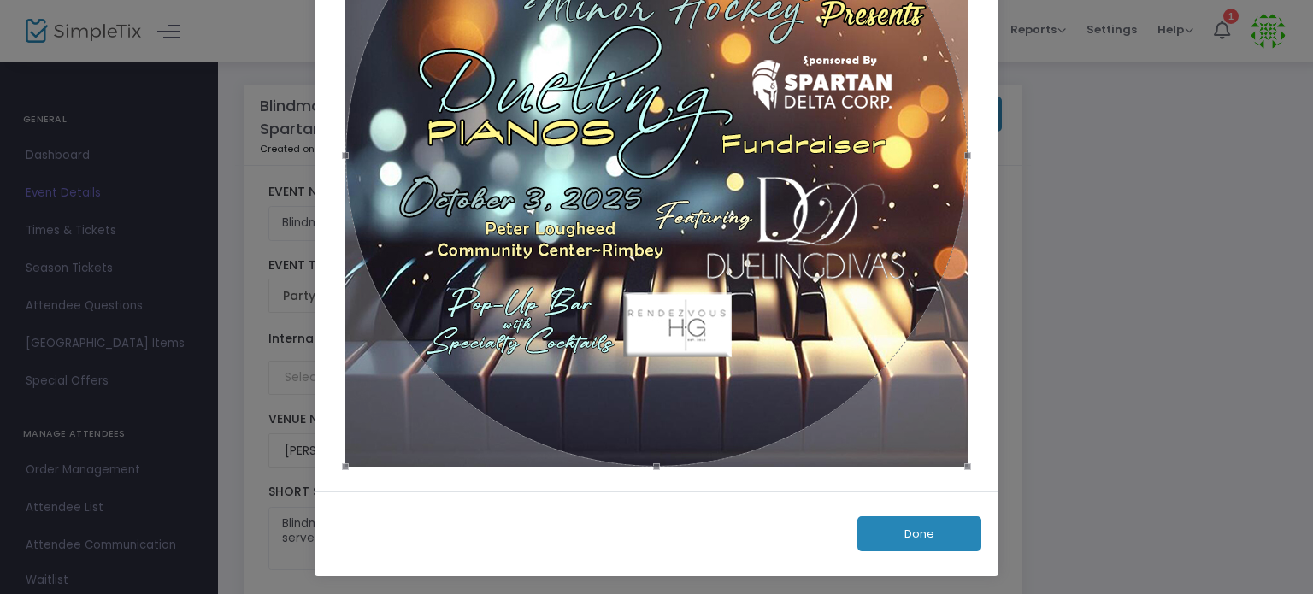
click at [907, 532] on button "Done" at bounding box center [919, 533] width 124 height 35
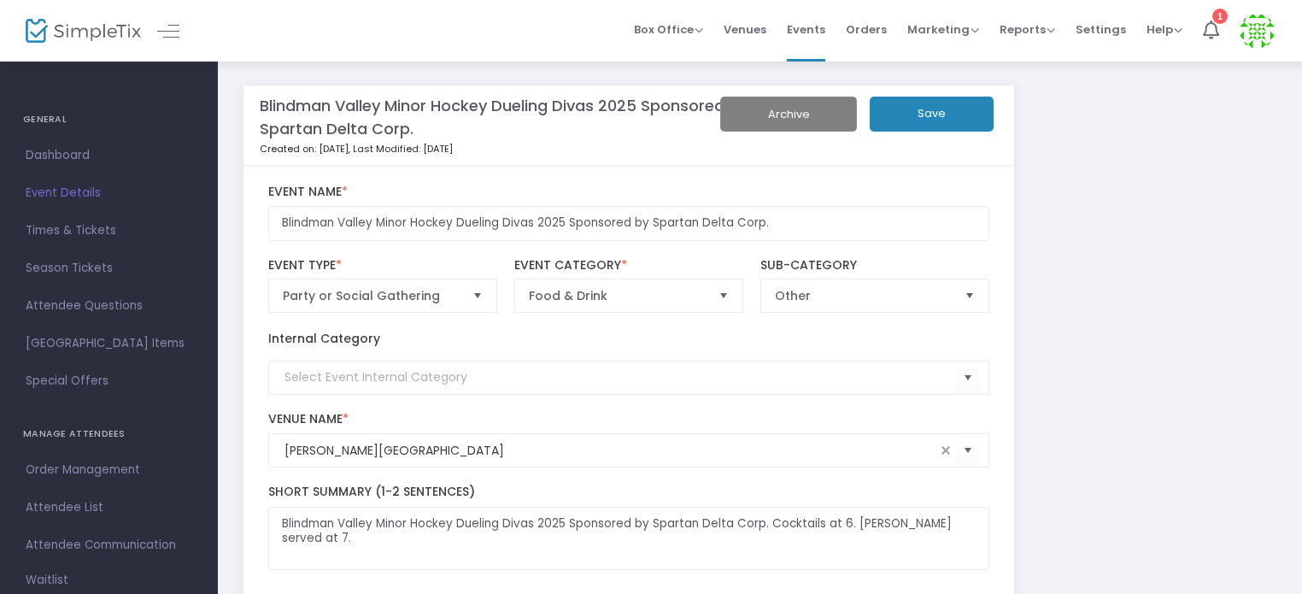
click at [943, 112] on button "Save" at bounding box center [932, 114] width 124 height 35
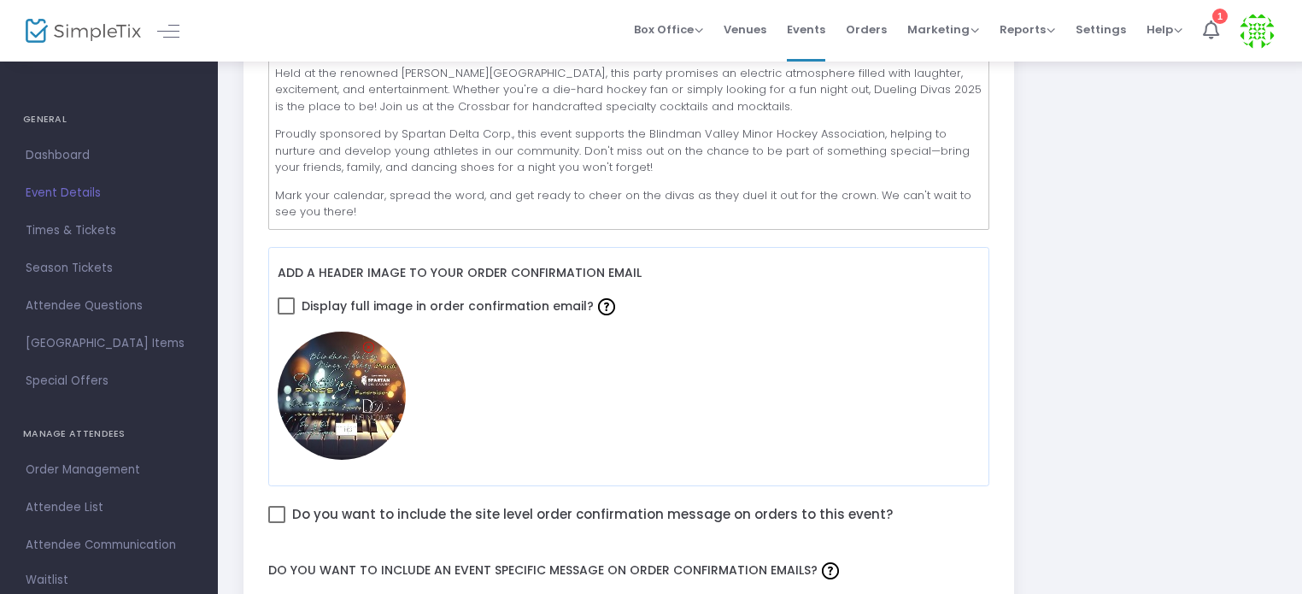
scroll to position [0, 0]
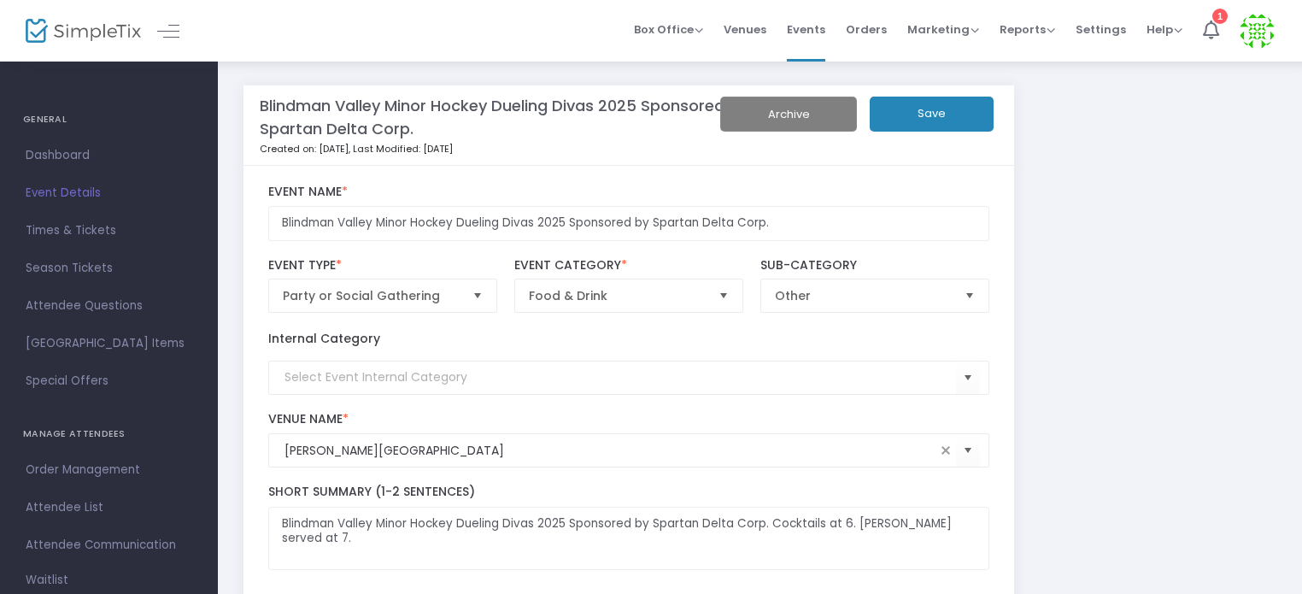
click at [953, 111] on button "Save" at bounding box center [932, 114] width 124 height 35
click at [67, 151] on span "Dashboard" at bounding box center [109, 155] width 167 height 22
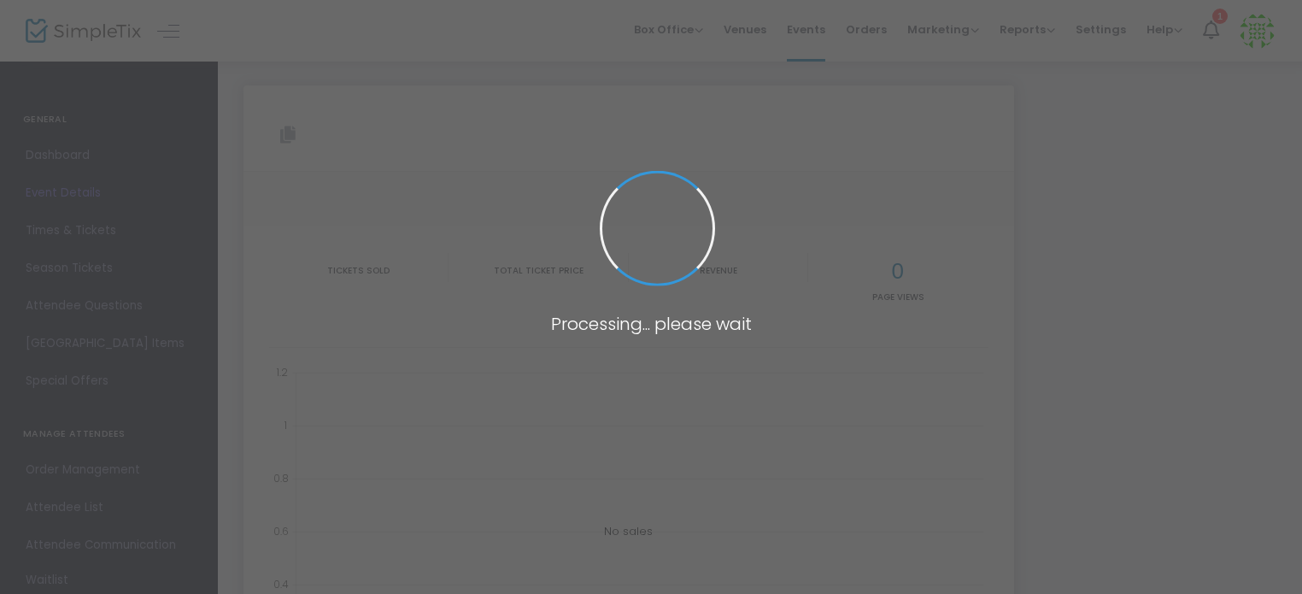
type input "[URL][DOMAIN_NAME]"
